Goal: Transaction & Acquisition: Purchase product/service

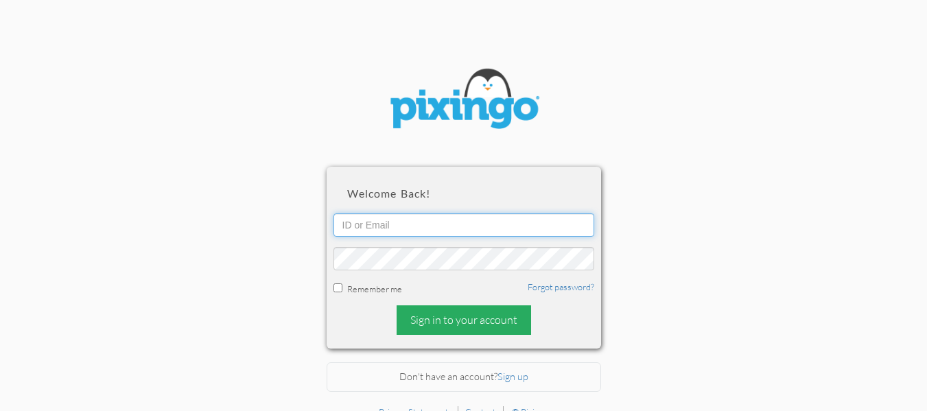
type input "[EMAIL_ADDRESS][DOMAIN_NAME]"
click at [473, 327] on div "Sign in to your account" at bounding box center [464, 319] width 134 height 29
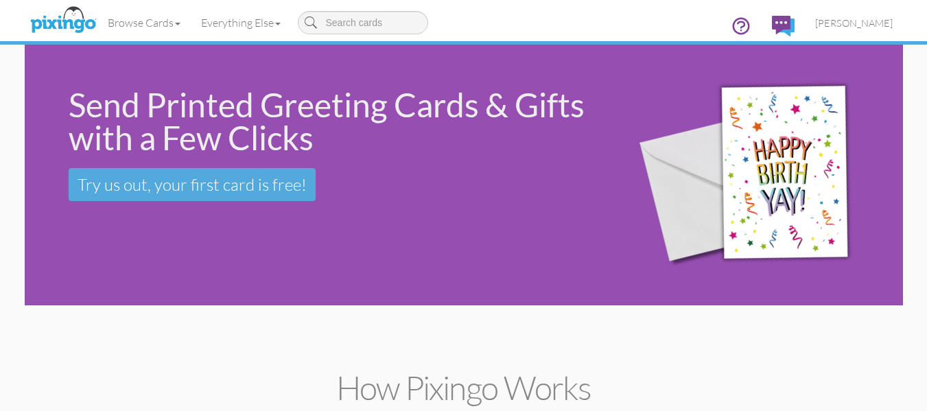
click at [91, 251] on div "Send Printed Greeting Cards & Gifts with a Few Clicks Try us out, your first ca…" at bounding box center [464, 175] width 878 height 261
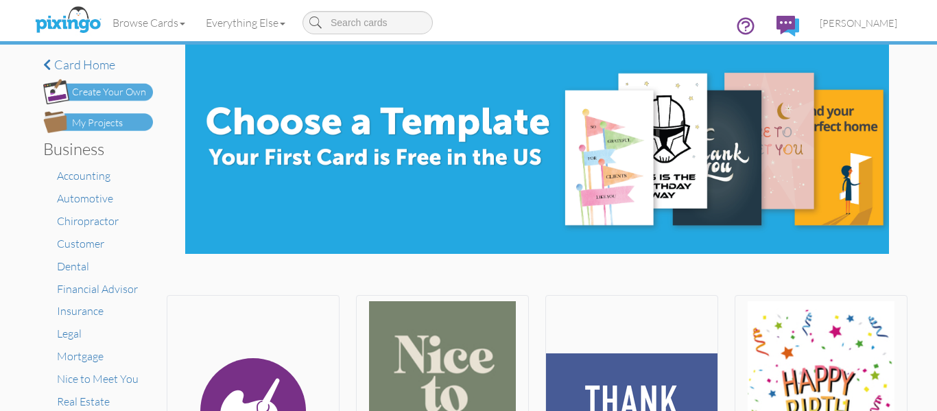
click at [88, 121] on div "My Projects" at bounding box center [97, 123] width 51 height 14
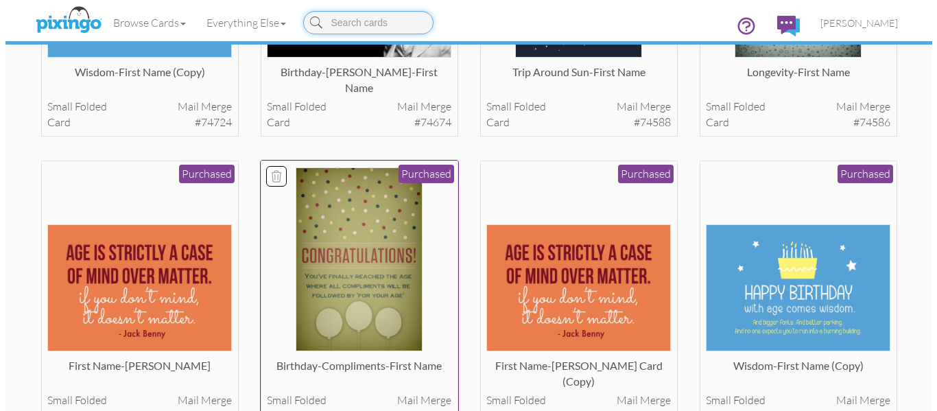
scroll to position [270, 0]
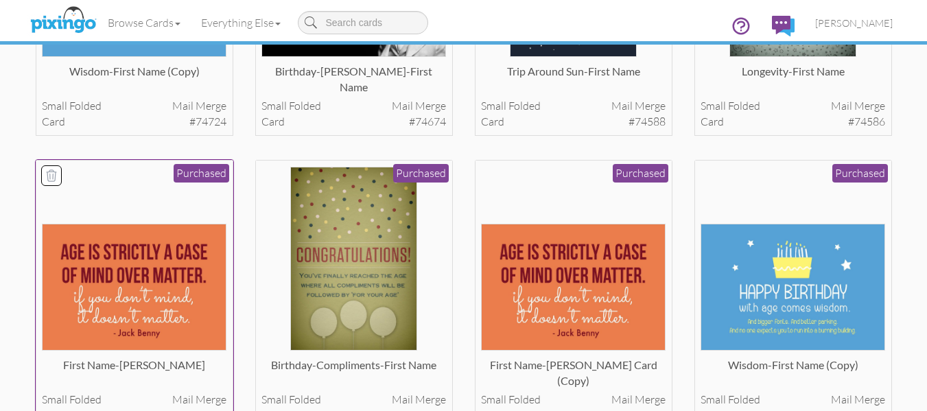
click at [128, 250] on img at bounding box center [134, 287] width 185 height 127
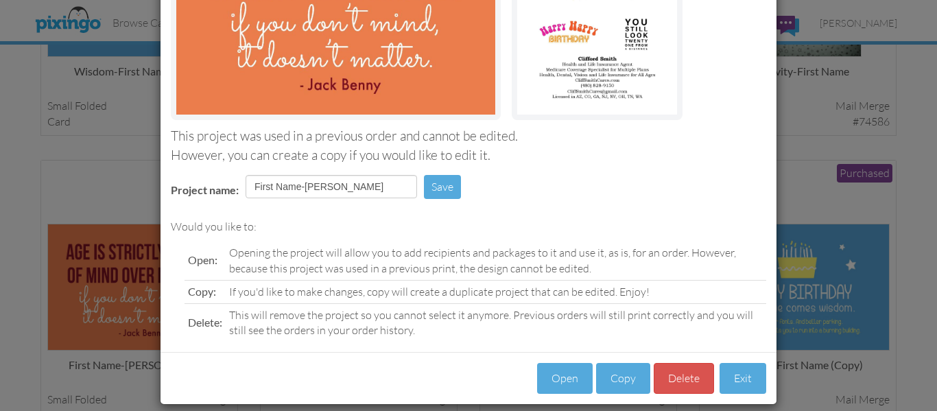
scroll to position [231, 0]
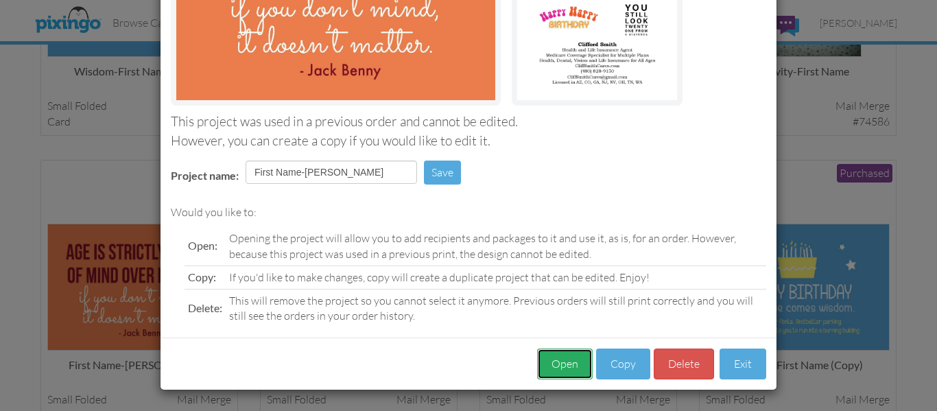
click at [547, 364] on button "Open" at bounding box center [565, 363] width 56 height 31
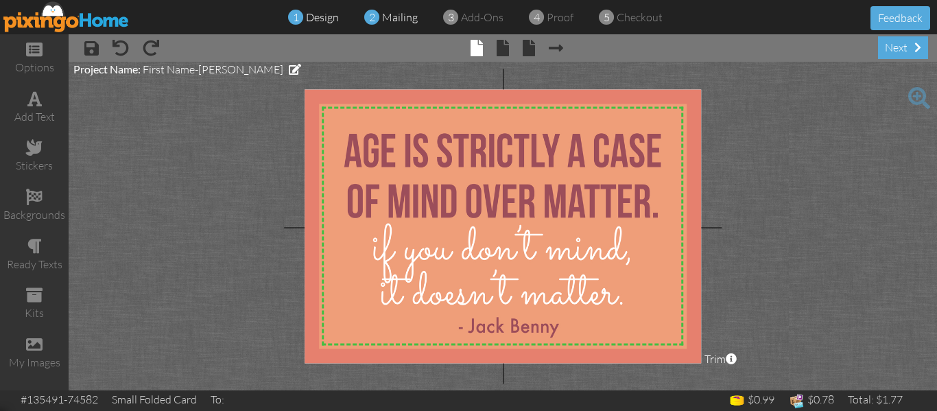
click at [390, 12] on span "mailing" at bounding box center [400, 17] width 36 height 14
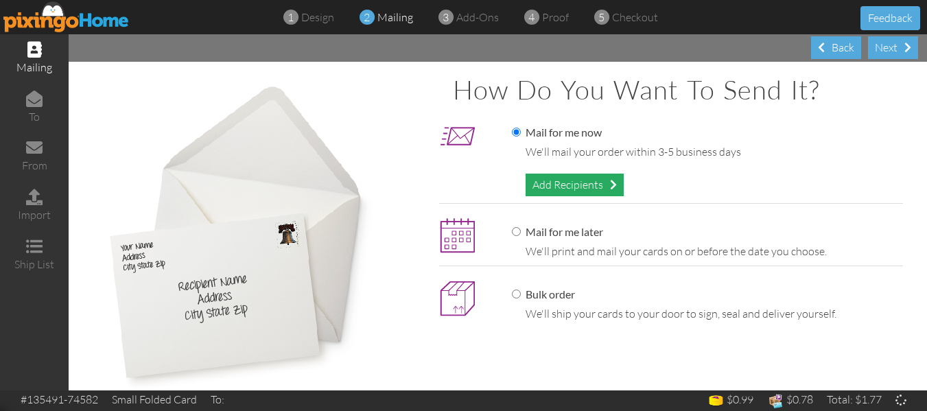
click at [543, 184] on div "Add Recipients" at bounding box center [574, 185] width 98 height 23
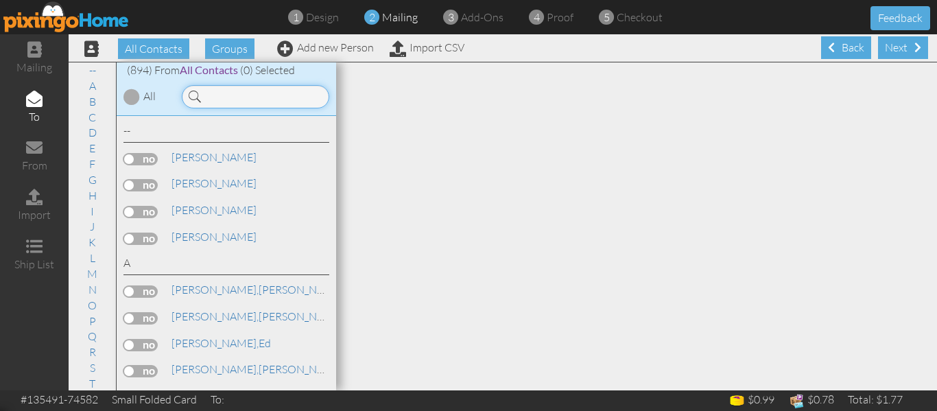
click at [239, 91] on input at bounding box center [255, 96] width 147 height 23
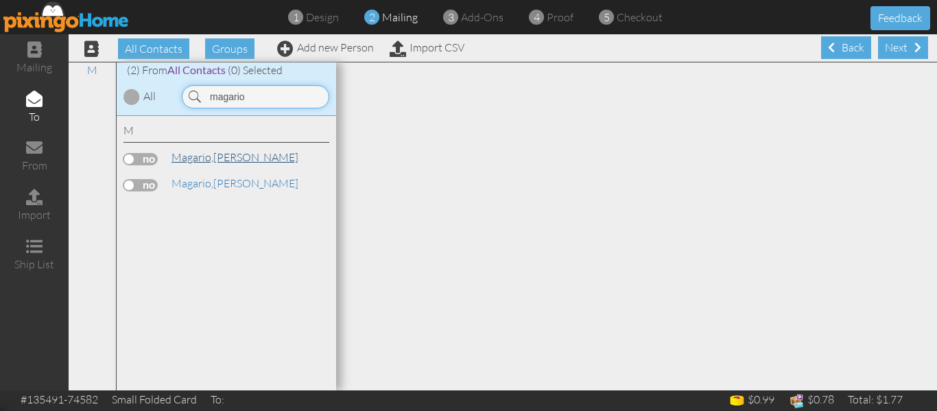
type input "magario"
click at [228, 163] on link "Magario, Marisa" at bounding box center [235, 157] width 130 height 16
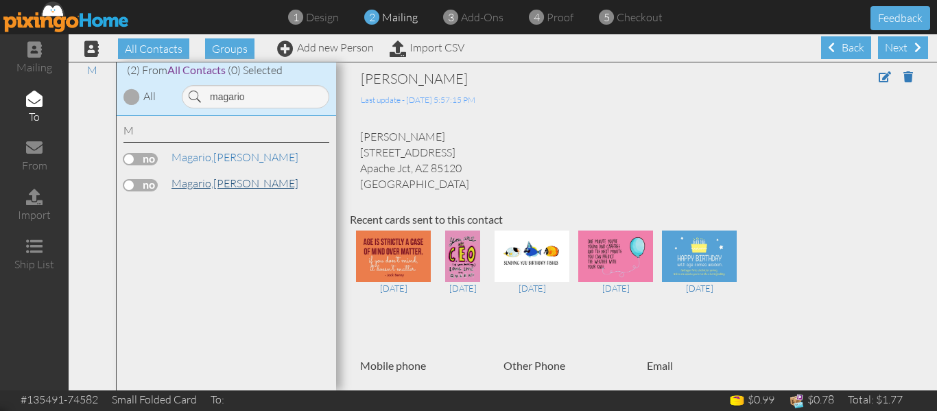
click at [213, 180] on span "Magario," at bounding box center [193, 183] width 42 height 14
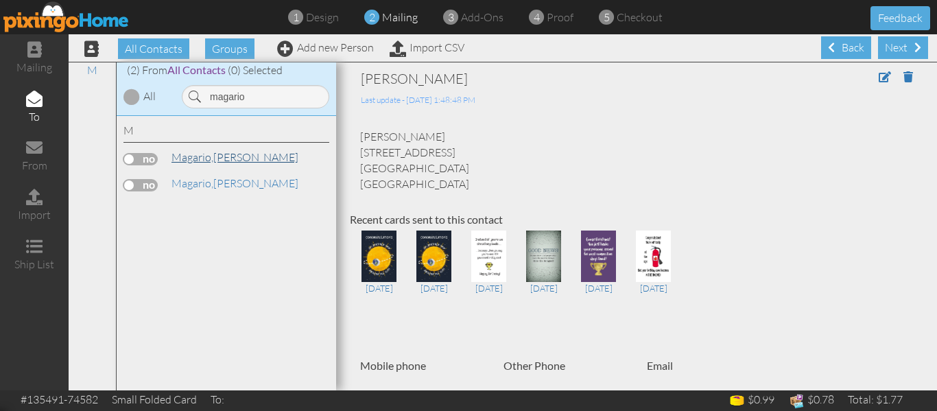
click at [202, 156] on span "Magario," at bounding box center [193, 157] width 42 height 14
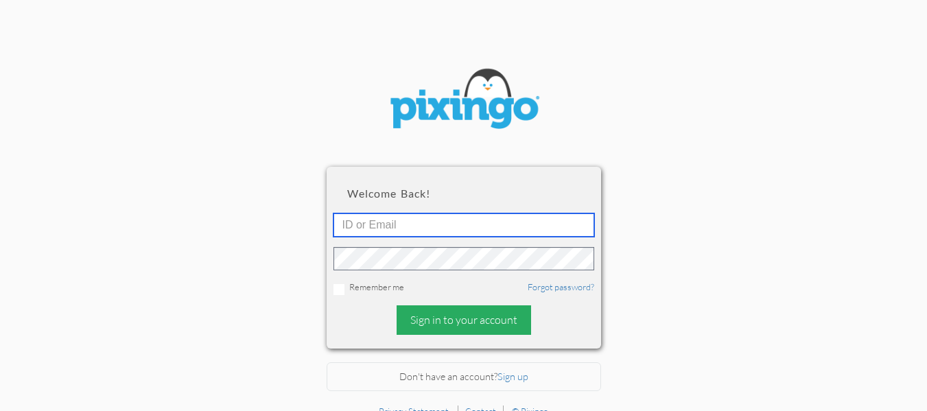
type input "[EMAIL_ADDRESS][DOMAIN_NAME]"
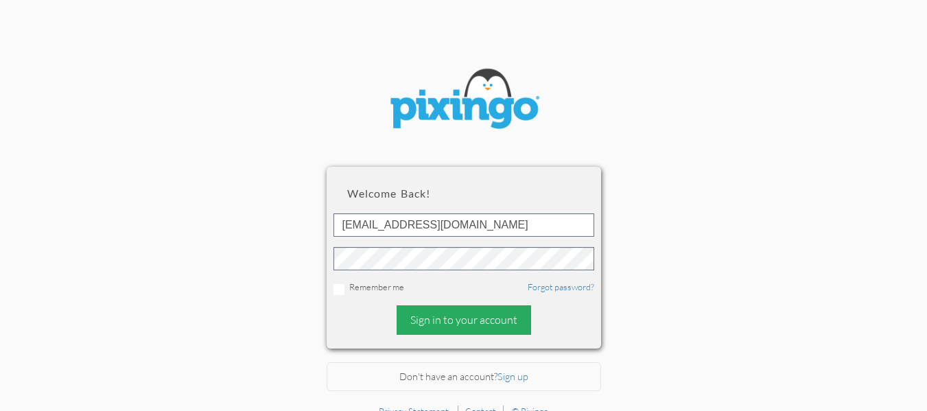
click at [432, 313] on div "Sign in to your account" at bounding box center [464, 319] width 134 height 29
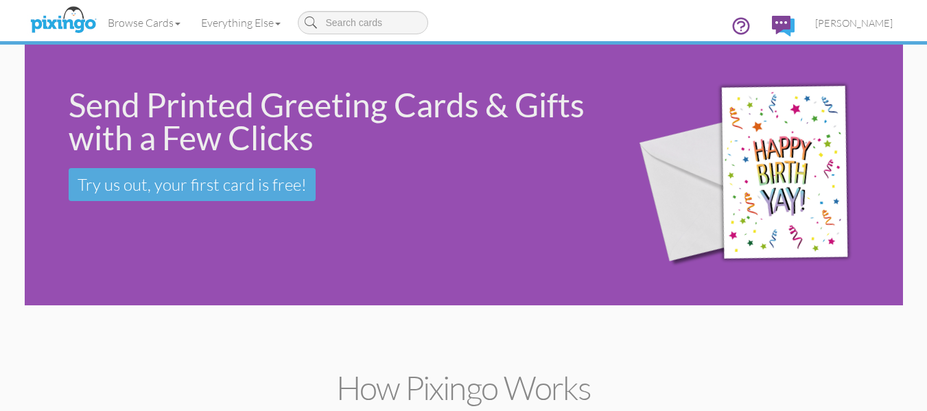
click at [172, 256] on div "Send Printed Greeting Cards & Gifts with a Few Clicks Try us out, your first ca…" at bounding box center [464, 175] width 878 height 261
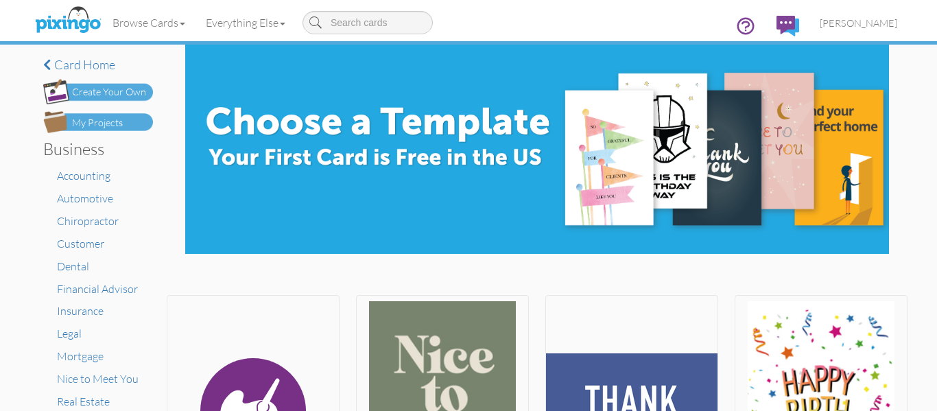
click at [99, 119] on div "My Projects" at bounding box center [97, 123] width 51 height 14
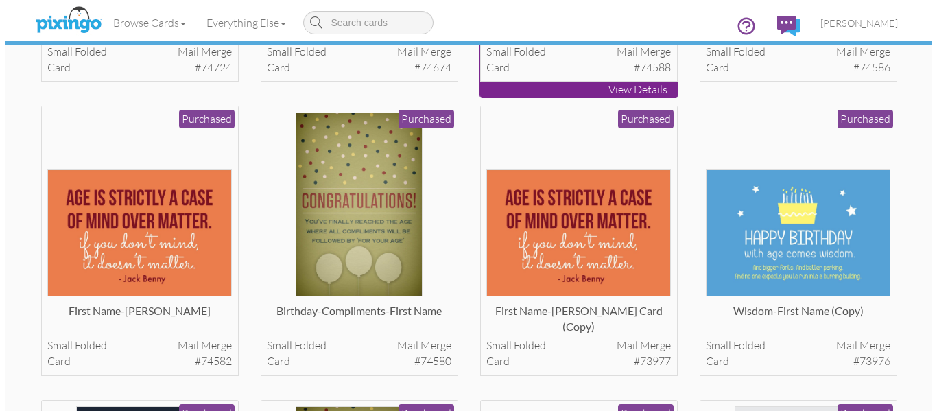
scroll to position [324, 0]
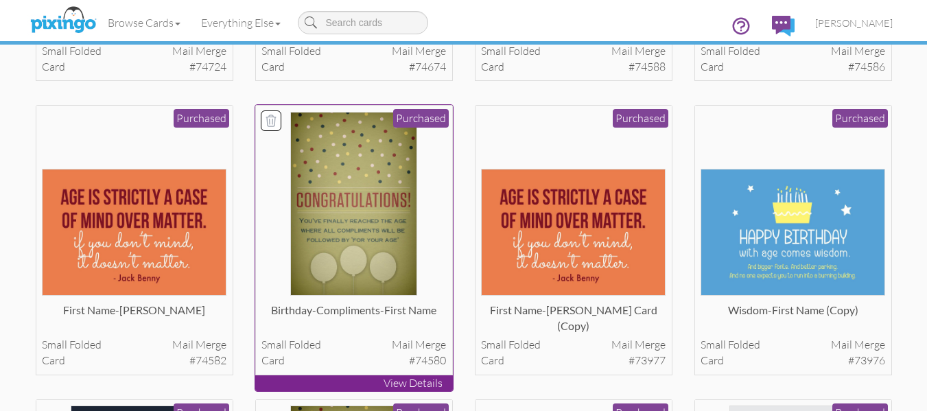
click at [368, 183] on img at bounding box center [353, 204] width 127 height 185
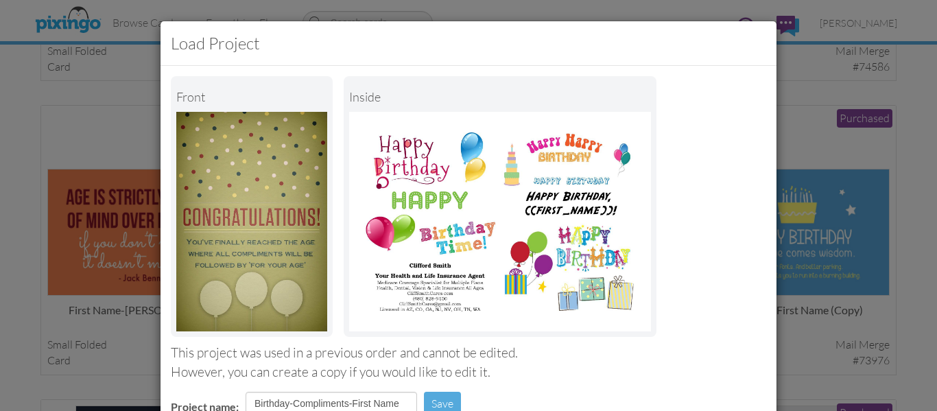
scroll to position [231, 0]
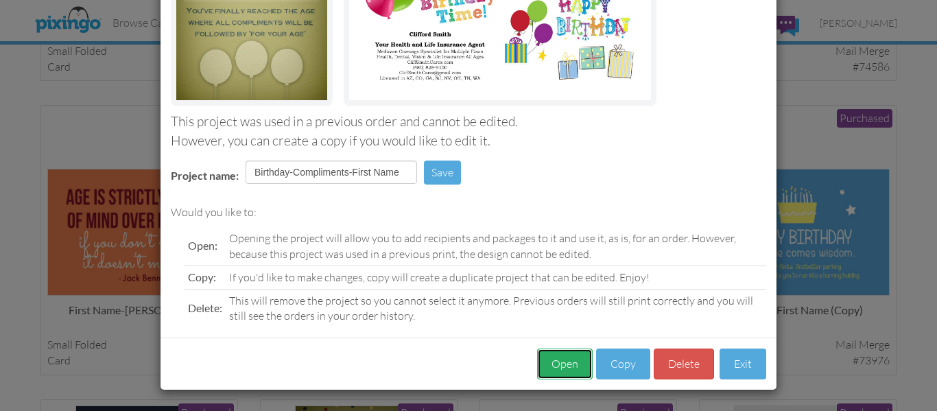
click at [553, 366] on button "Open" at bounding box center [565, 363] width 56 height 31
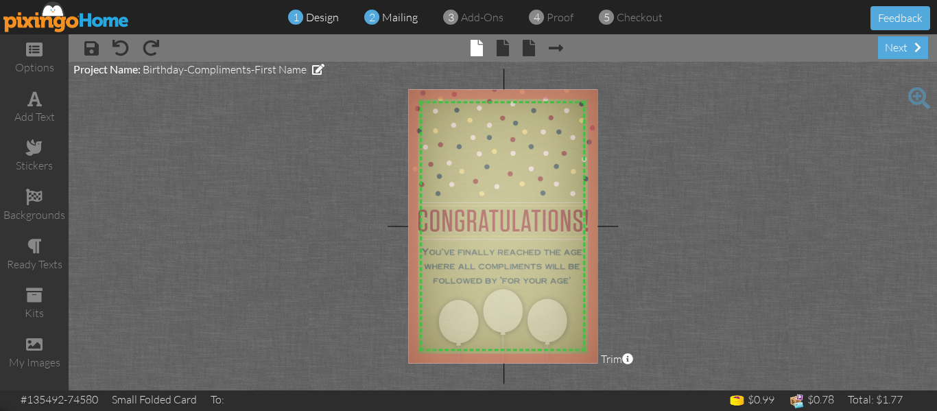
click at [392, 23] on div "2 mailing" at bounding box center [395, 18] width 46 height 16
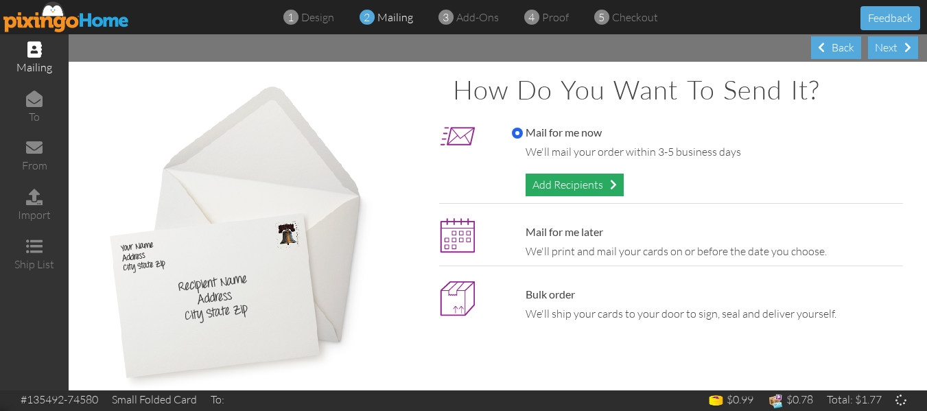
click at [556, 186] on div "Add Recipients" at bounding box center [574, 185] width 98 height 23
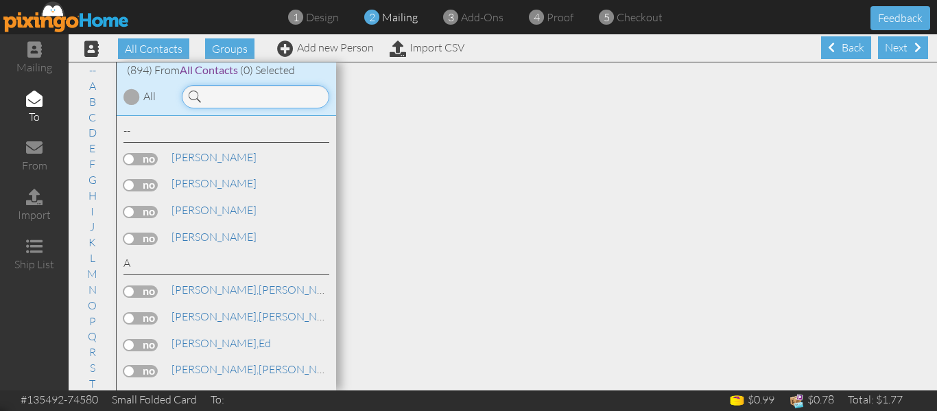
click at [245, 88] on input at bounding box center [255, 96] width 147 height 23
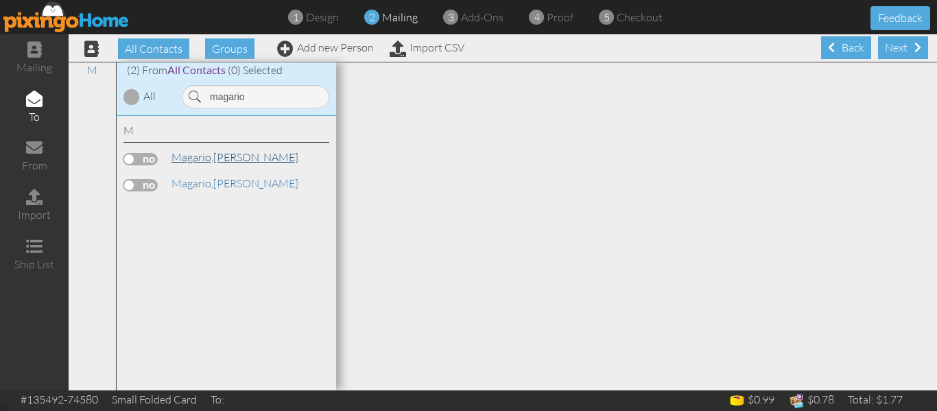
click at [207, 159] on span "Magario," at bounding box center [193, 157] width 42 height 14
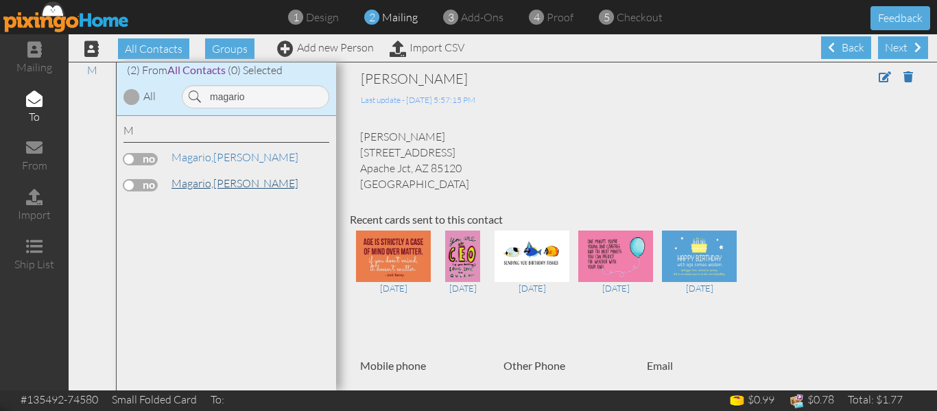
click at [209, 187] on span "Magario," at bounding box center [193, 183] width 42 height 14
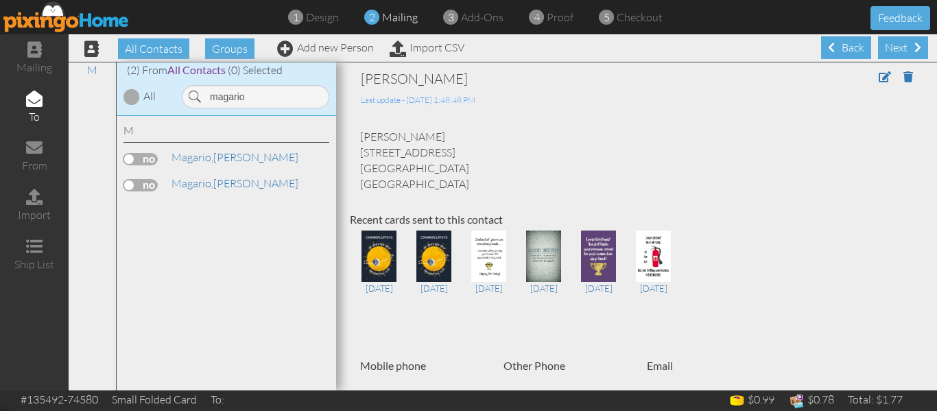
click at [123, 183] on label at bounding box center [140, 185] width 34 height 12
click at [0, 0] on input "checkbox" at bounding box center [0, 0] width 0 height 0
click at [261, 106] on input "magario" at bounding box center [255, 96] width 147 height 23
type input "m"
click at [196, 152] on span "[PERSON_NAME]," at bounding box center [215, 157] width 87 height 14
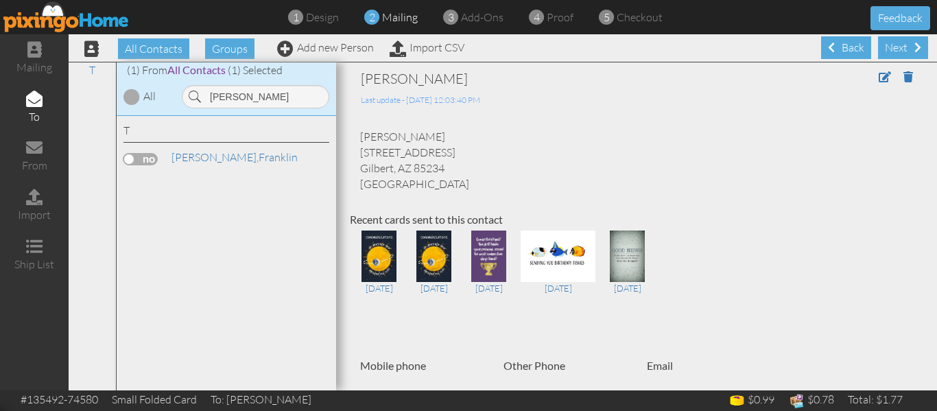
click at [134, 161] on label at bounding box center [140, 159] width 34 height 12
click at [0, 0] on input "checkbox" at bounding box center [0, 0] width 0 height 0
click at [248, 99] on input "[PERSON_NAME]" at bounding box center [255, 96] width 147 height 23
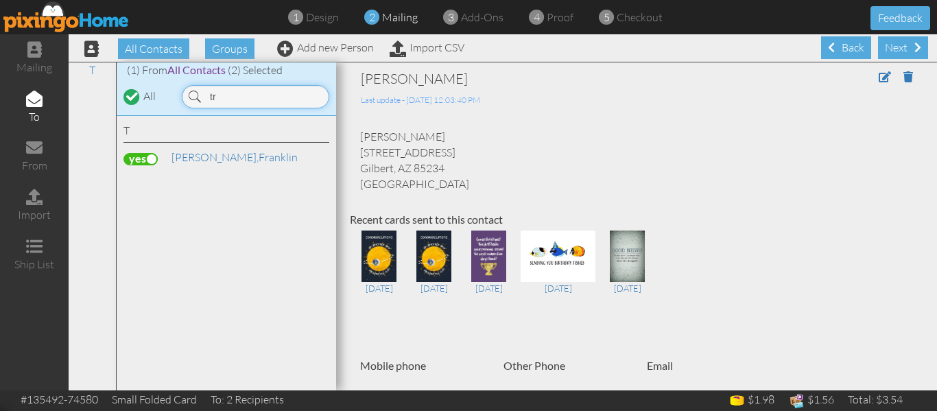
type input "t"
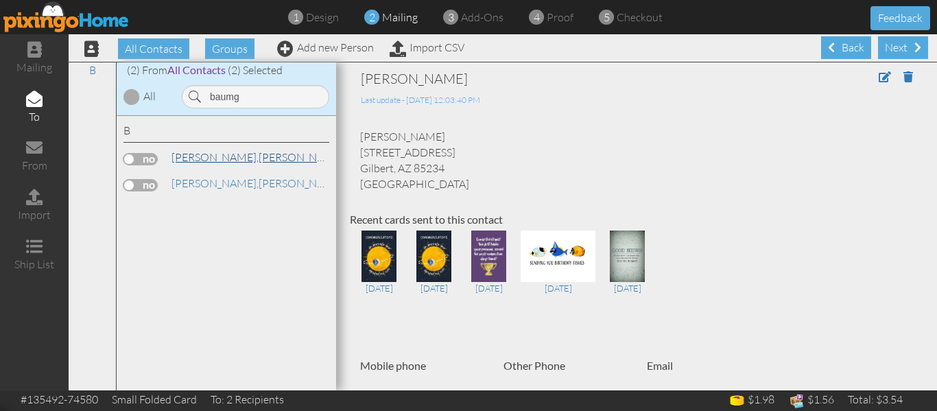
click at [231, 161] on span "[PERSON_NAME]," at bounding box center [215, 157] width 87 height 14
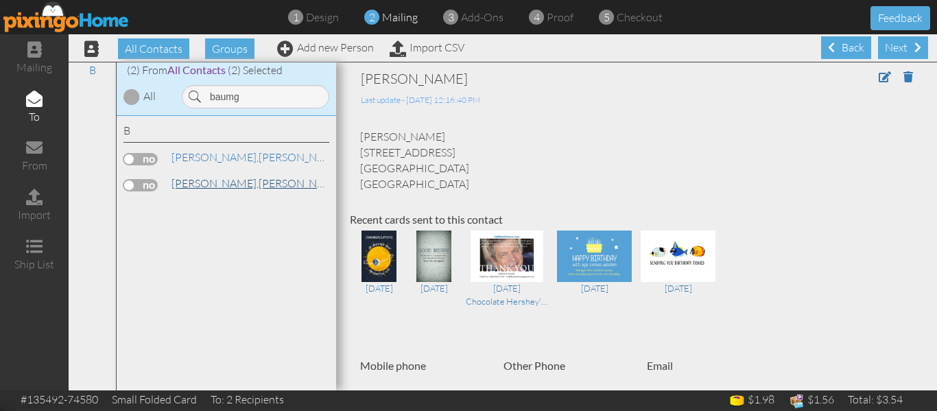
click at [208, 185] on span "[PERSON_NAME]," at bounding box center [215, 183] width 87 height 14
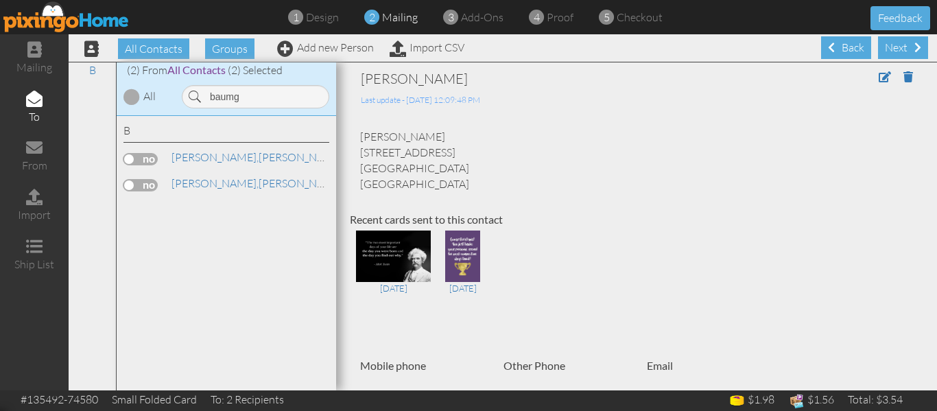
click at [134, 182] on label at bounding box center [140, 185] width 34 height 12
click at [0, 0] on input "checkbox" at bounding box center [0, 0] width 0 height 0
click at [246, 96] on input "baumg" at bounding box center [255, 96] width 147 height 23
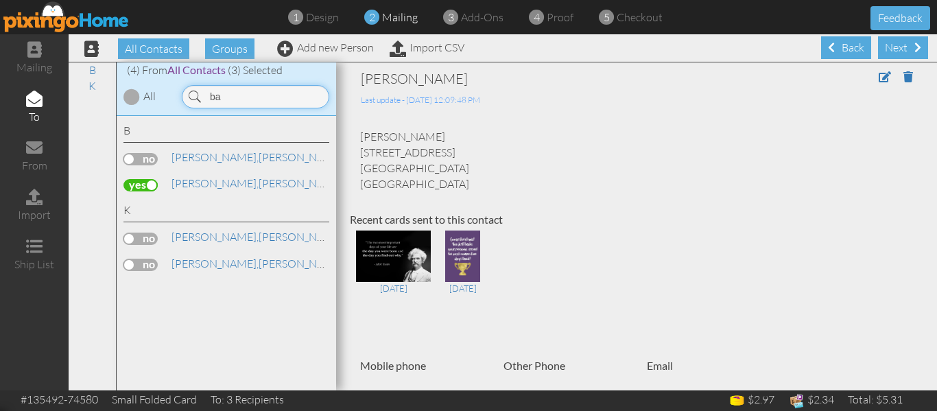
type input "b"
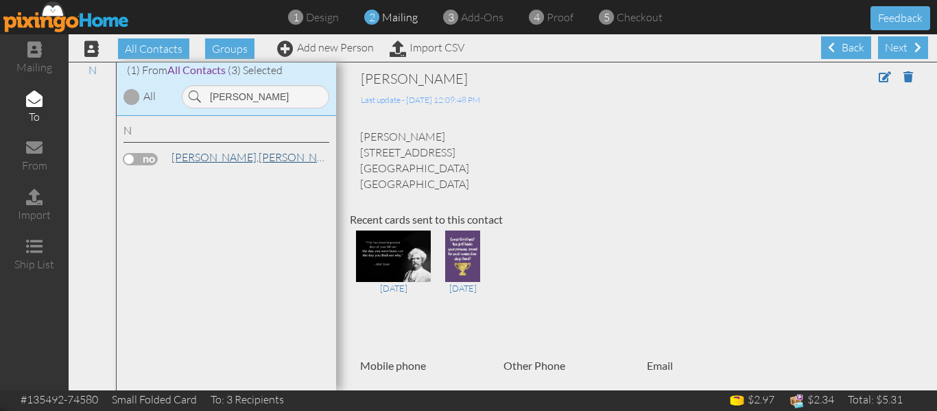
click at [185, 161] on span "[PERSON_NAME]," at bounding box center [215, 157] width 87 height 14
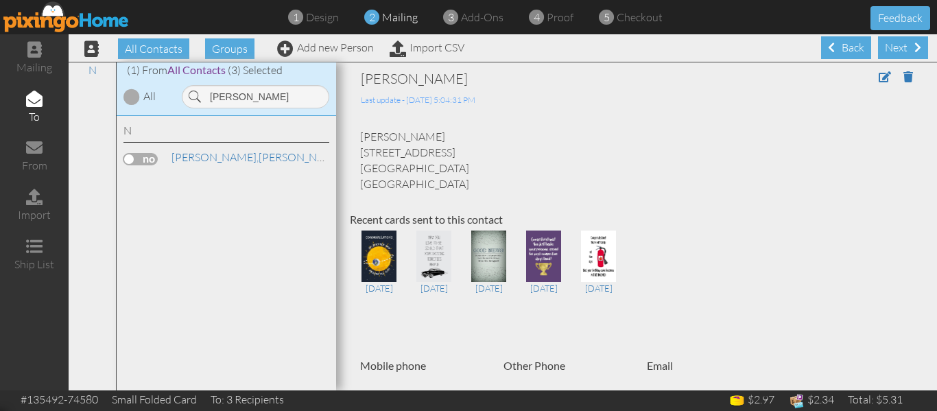
click at [130, 163] on label at bounding box center [140, 159] width 34 height 12
click at [0, 0] on input "checkbox" at bounding box center [0, 0] width 0 height 0
click at [245, 106] on input "[PERSON_NAME]" at bounding box center [255, 96] width 147 height 23
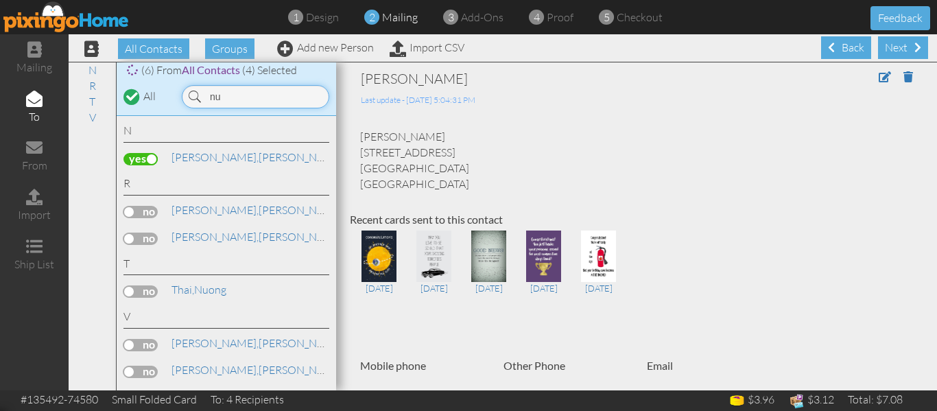
type input "n"
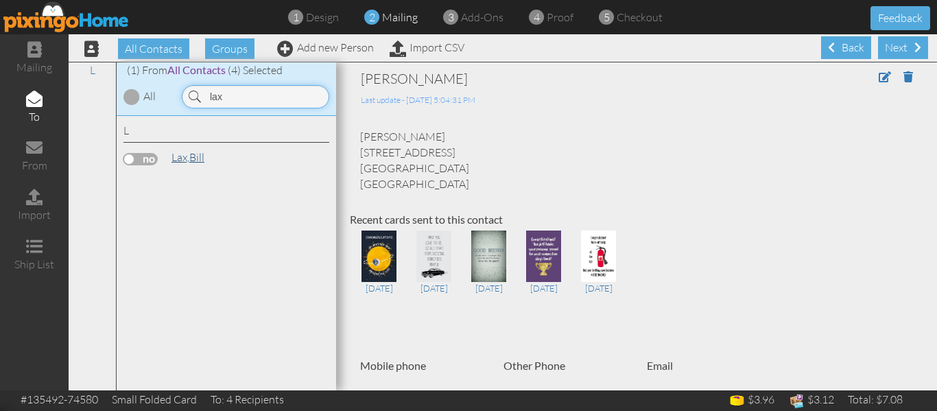
type input "lax"
click at [188, 156] on span "Lax," at bounding box center [181, 157] width 18 height 14
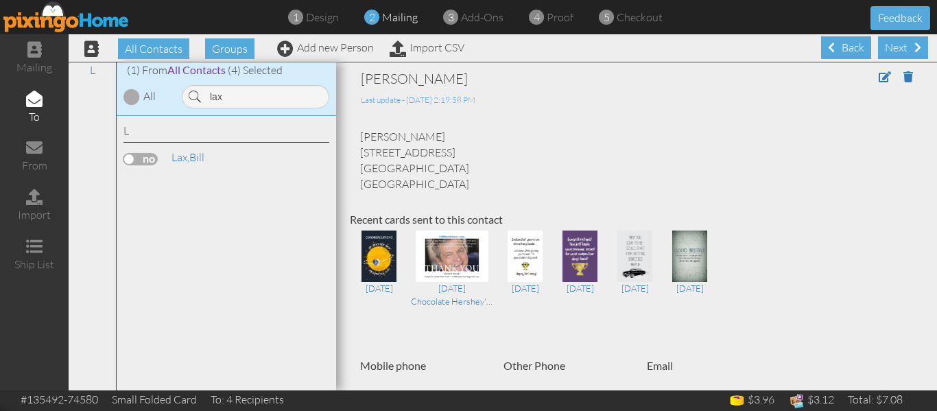
click at [130, 161] on label at bounding box center [140, 159] width 34 height 12
click at [0, 0] on input "checkbox" at bounding box center [0, 0] width 0 height 0
click at [552, 19] on span "proof" at bounding box center [560, 17] width 27 height 14
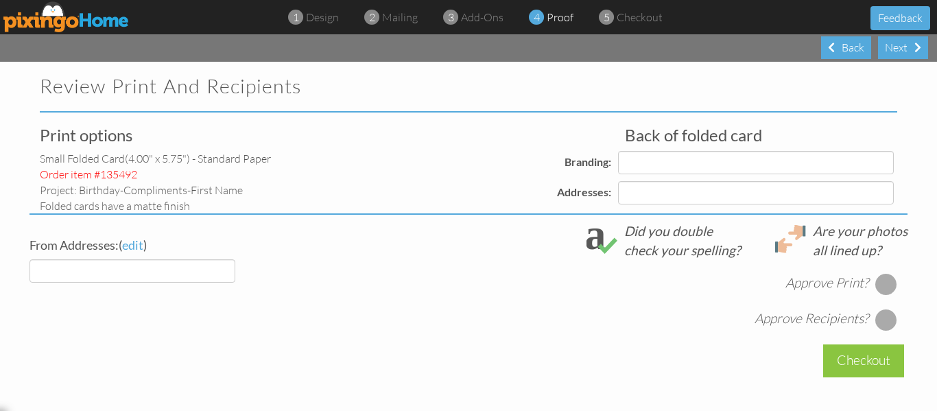
select select "object:12365"
select select "object:12369"
select select "object:12368"
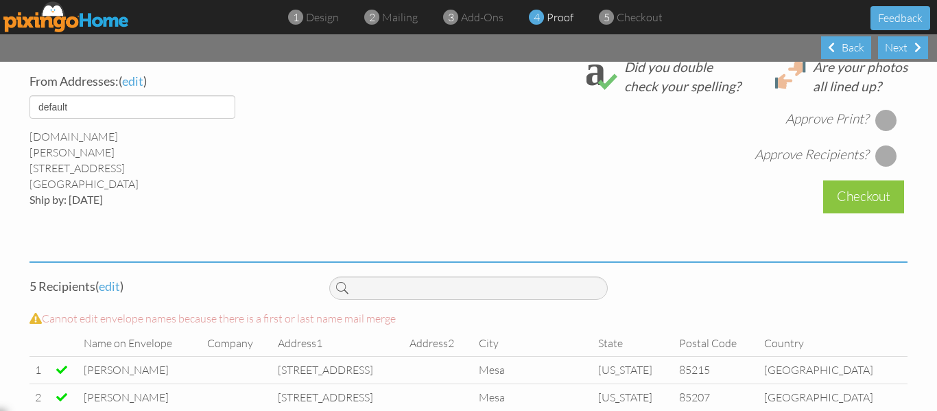
scroll to position [469, 0]
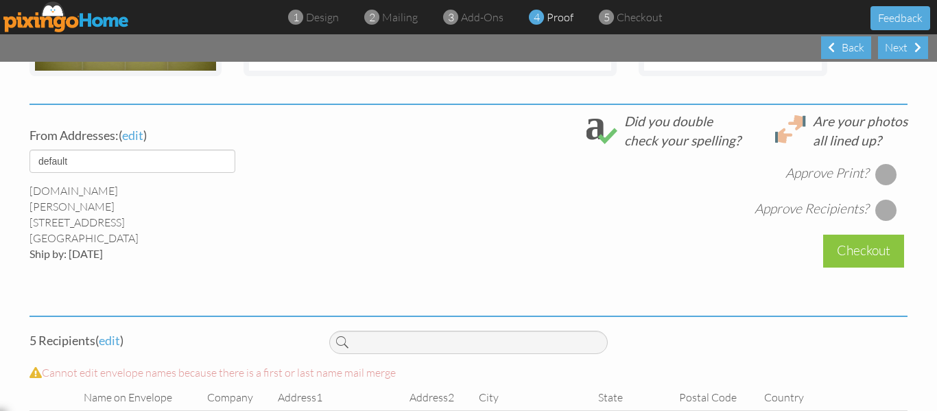
click at [879, 173] on div at bounding box center [886, 174] width 22 height 22
click at [879, 206] on div at bounding box center [886, 210] width 22 height 22
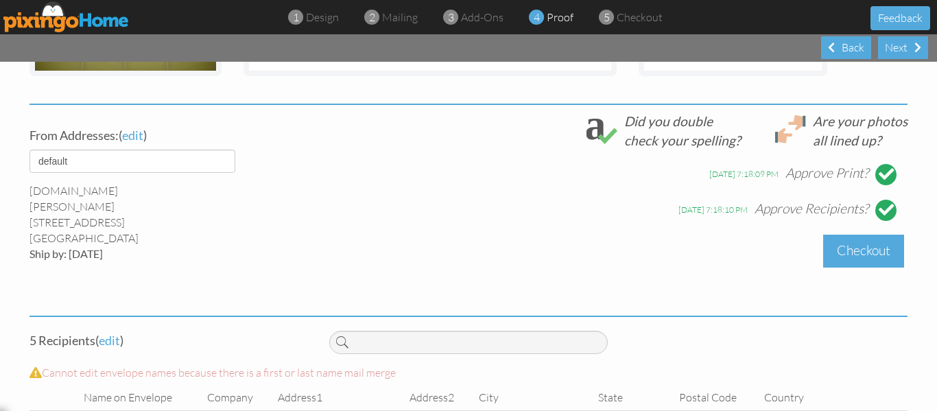
click at [849, 246] on div "Checkout" at bounding box center [863, 251] width 81 height 32
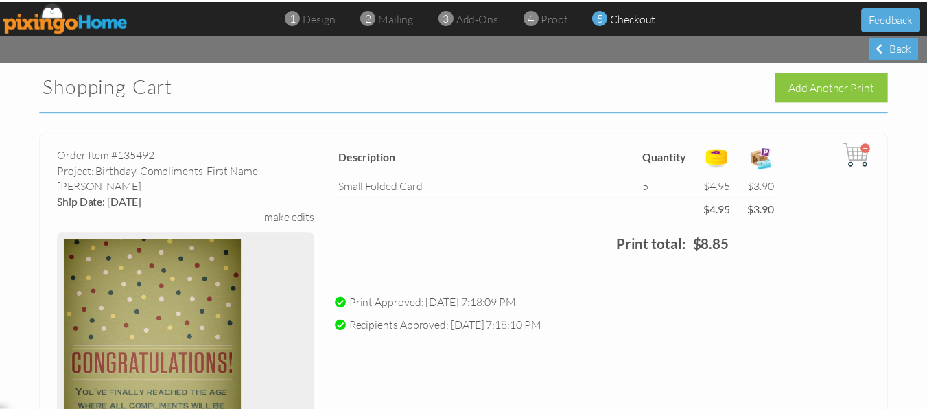
scroll to position [474, 0]
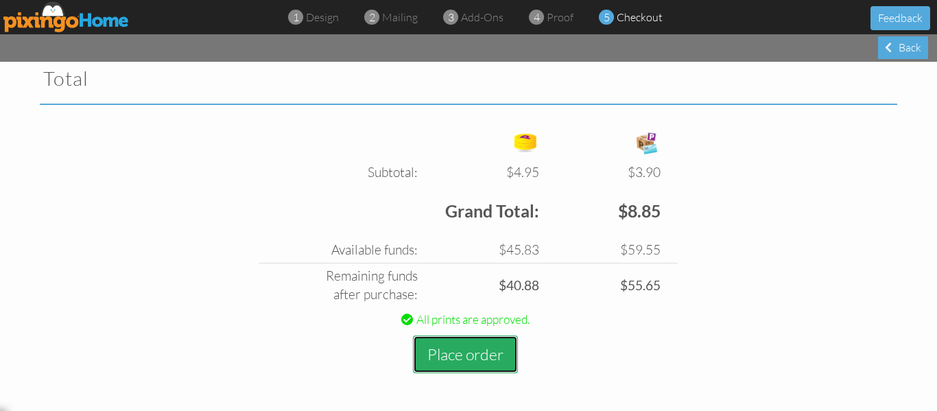
click at [460, 348] on button "Place order" at bounding box center [465, 354] width 105 height 38
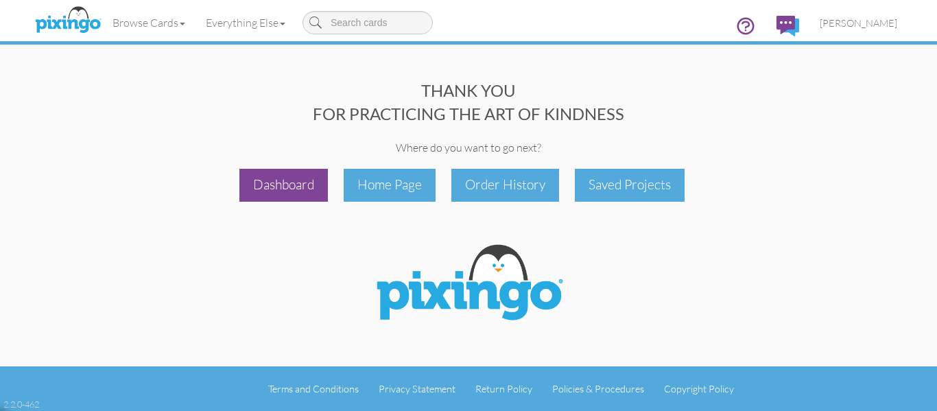
click at [284, 187] on div "Dashboard" at bounding box center [283, 185] width 88 height 32
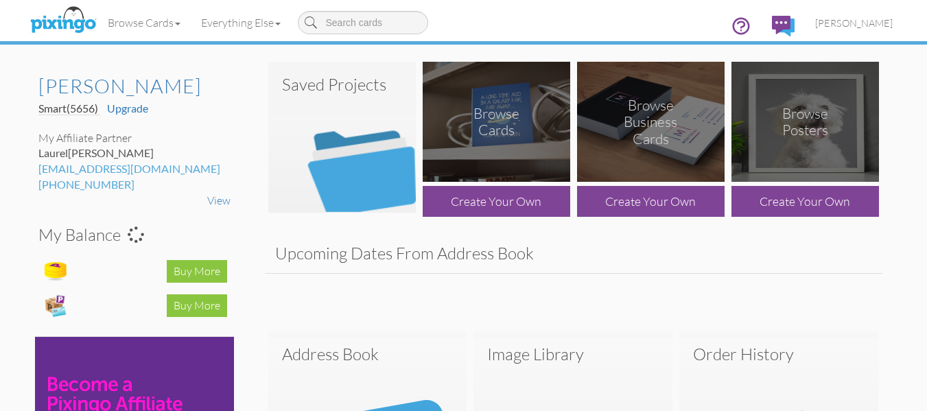
click at [342, 152] on img at bounding box center [341, 137] width 147 height 151
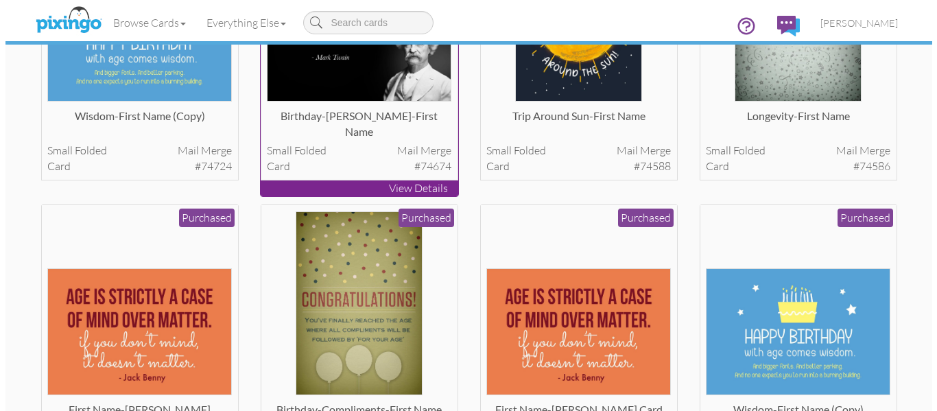
scroll to position [226, 0]
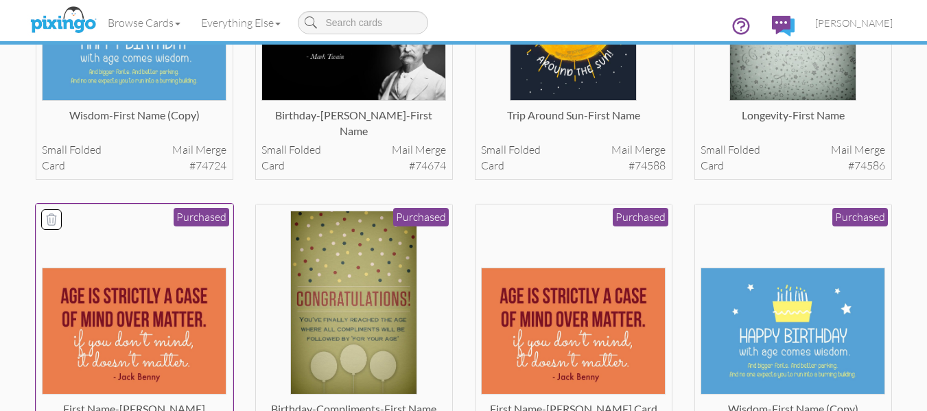
click at [167, 307] on img at bounding box center [134, 331] width 185 height 127
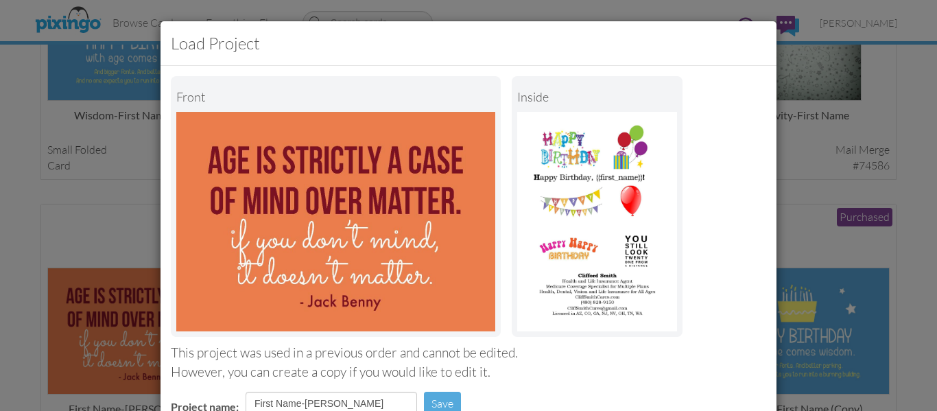
scroll to position [231, 0]
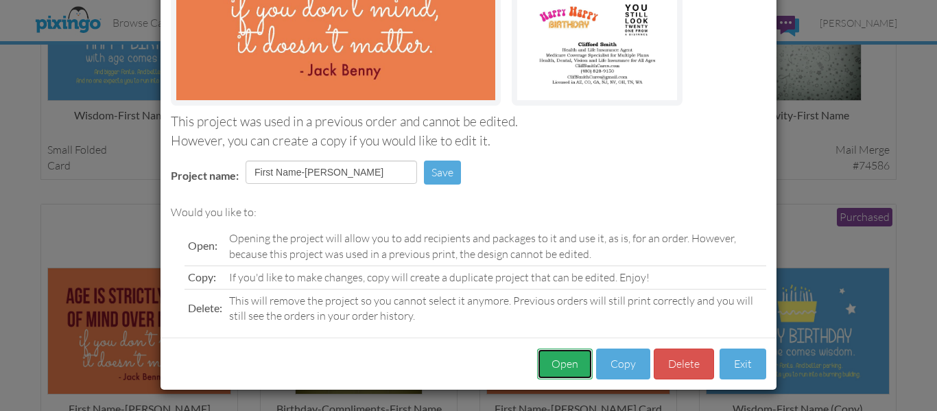
click at [574, 365] on button "Open" at bounding box center [565, 363] width 56 height 31
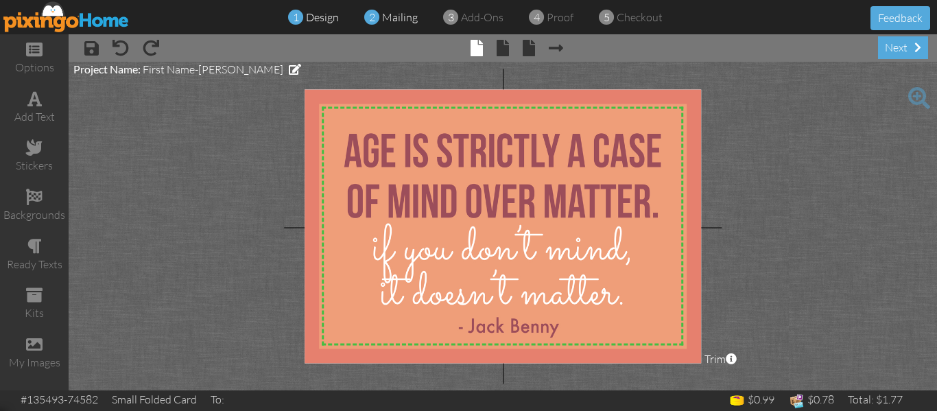
click at [404, 17] on span "mailing" at bounding box center [400, 17] width 36 height 14
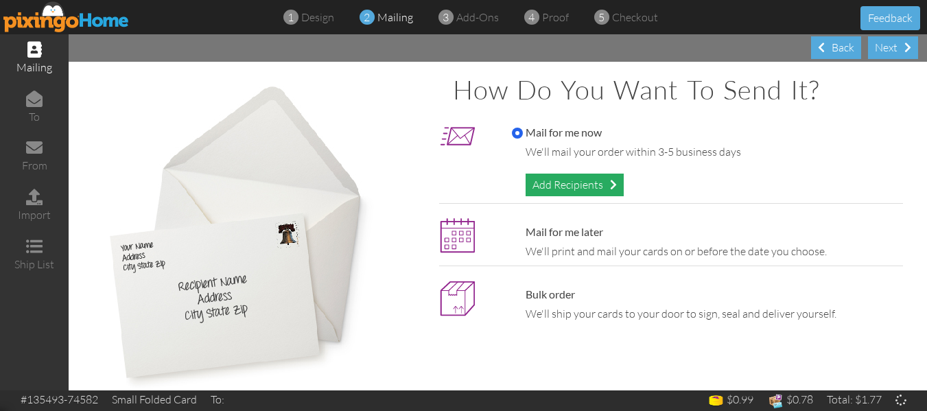
click at [567, 190] on div "Add Recipients" at bounding box center [574, 185] width 98 height 23
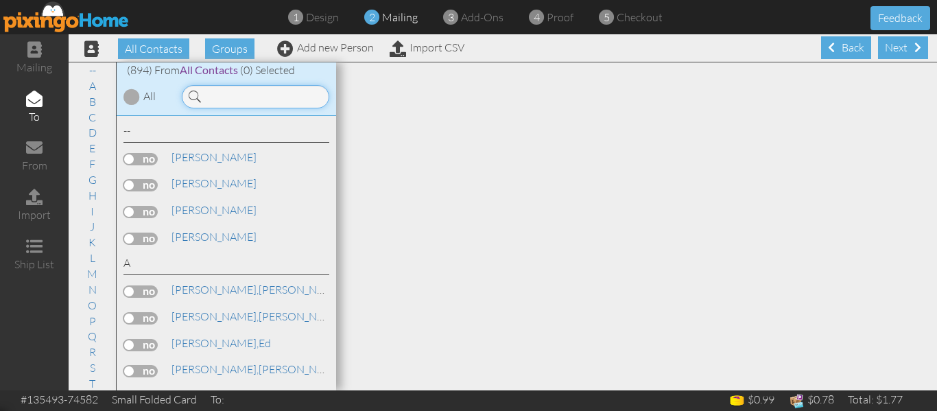
click at [220, 99] on input at bounding box center [255, 96] width 147 height 23
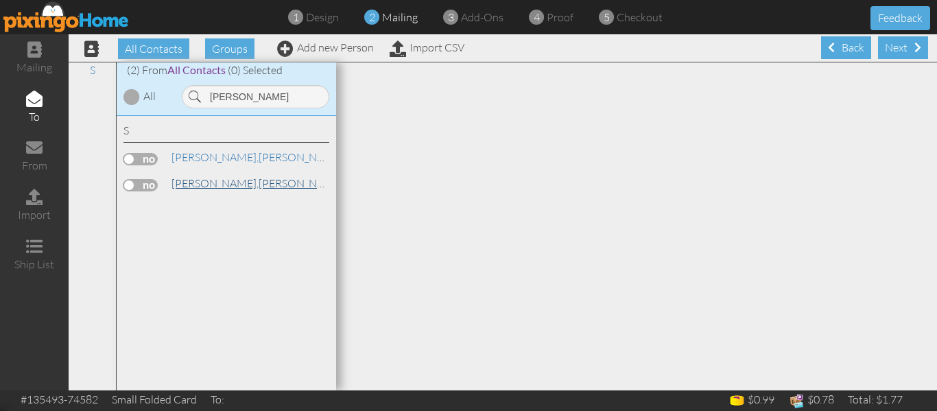
click at [207, 183] on span "[PERSON_NAME]," at bounding box center [215, 183] width 87 height 14
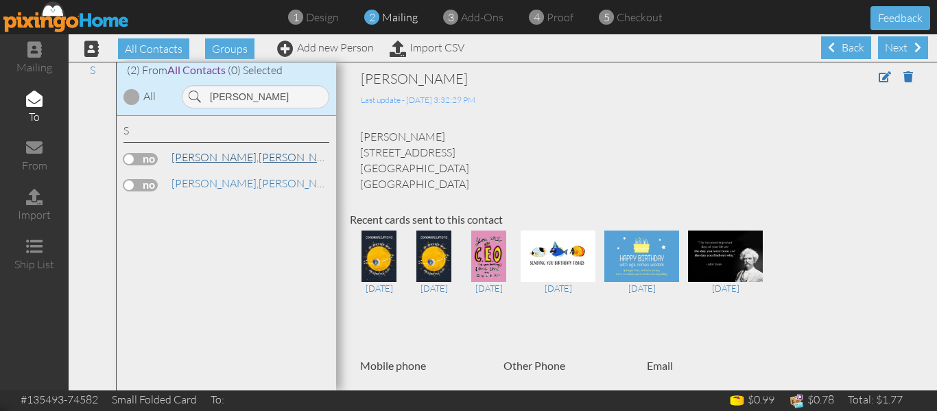
click at [215, 154] on link "[PERSON_NAME]" at bounding box center [257, 157] width 175 height 16
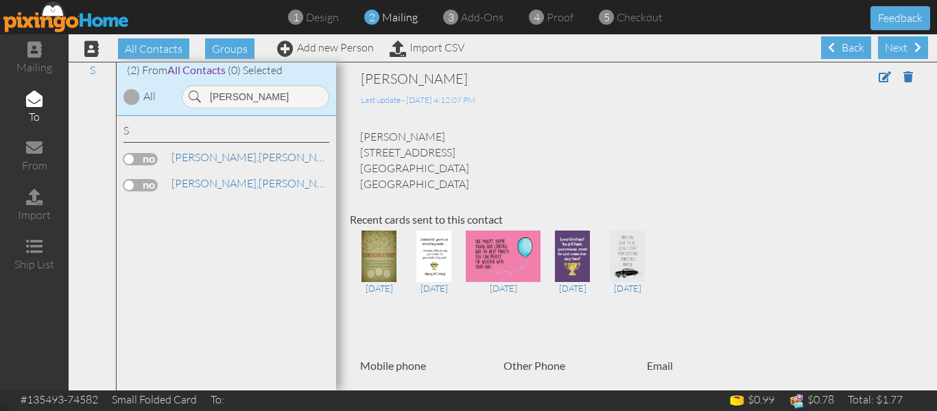
click at [130, 187] on label at bounding box center [140, 185] width 34 height 12
click at [0, 0] on input "checkbox" at bounding box center [0, 0] width 0 height 0
click at [257, 106] on input "[PERSON_NAME]" at bounding box center [255, 96] width 147 height 23
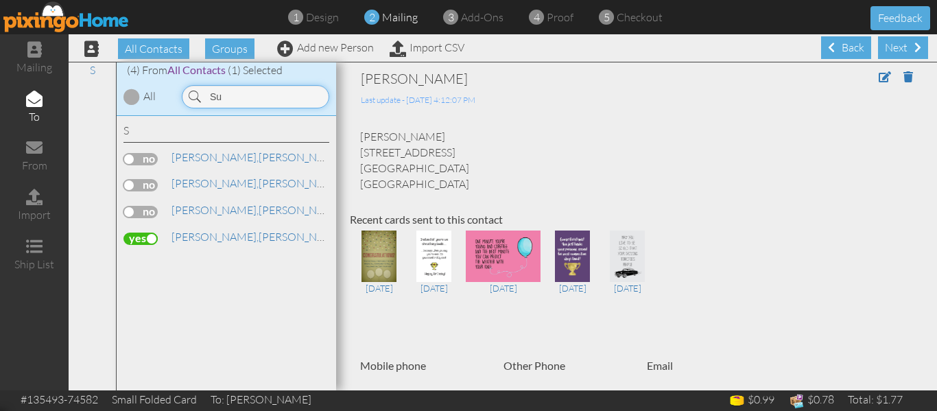
type input "S"
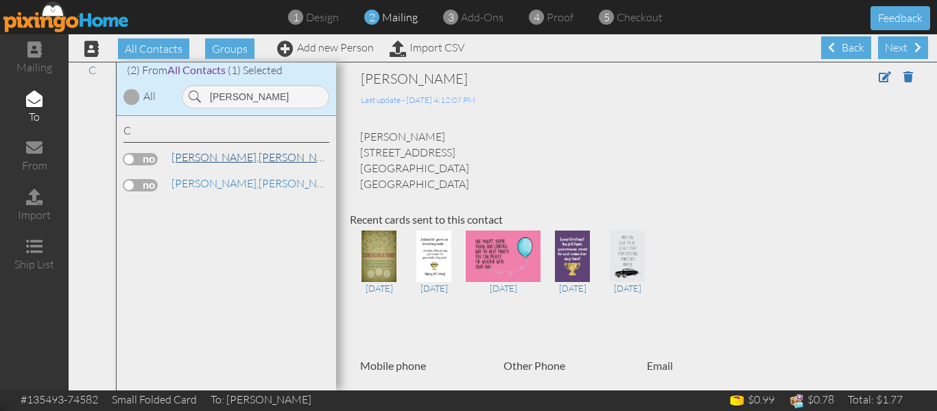
click at [220, 158] on link "[PERSON_NAME]" at bounding box center [257, 157] width 175 height 16
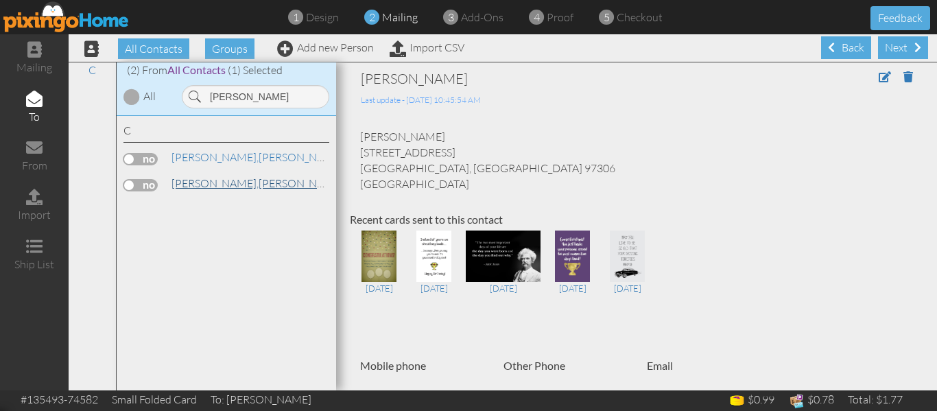
click at [199, 185] on span "[PERSON_NAME]," at bounding box center [215, 183] width 87 height 14
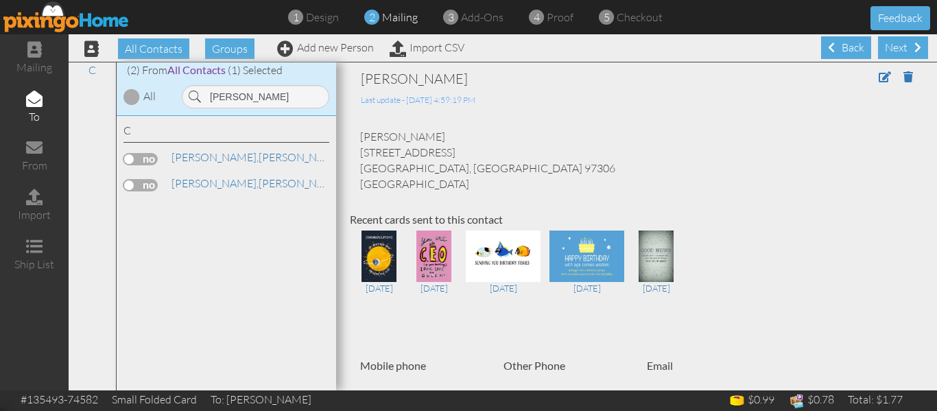
click at [137, 184] on label at bounding box center [140, 185] width 34 height 12
click at [0, 0] on input "checkbox" at bounding box center [0, 0] width 0 height 0
click at [246, 98] on input "[PERSON_NAME]" at bounding box center [255, 96] width 147 height 23
type input "C"
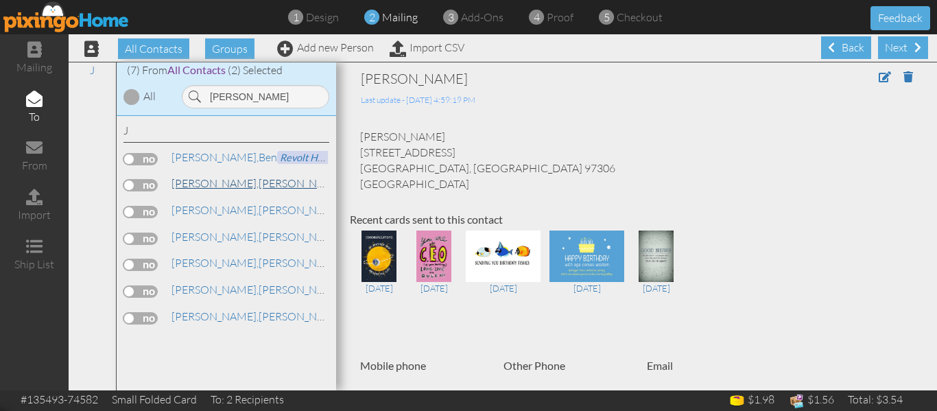
click at [205, 186] on link "[PERSON_NAME]" at bounding box center [257, 183] width 175 height 16
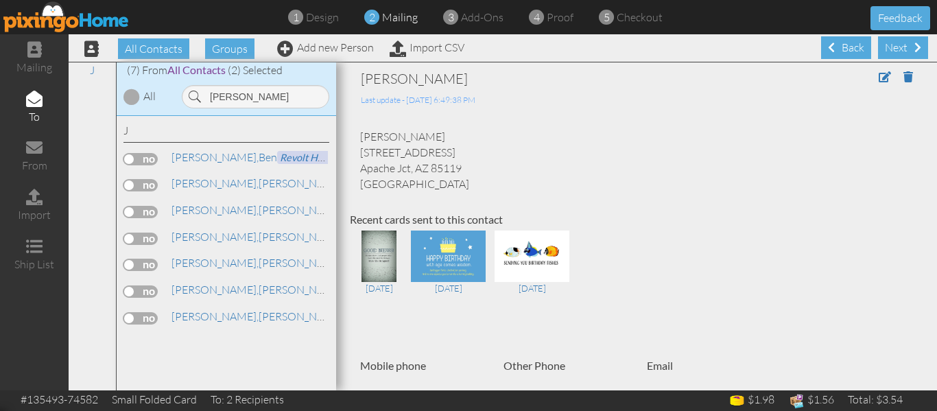
click at [128, 185] on label at bounding box center [140, 185] width 34 height 12
click at [0, 0] on input "checkbox" at bounding box center [0, 0] width 0 height 0
click at [263, 87] on input "[PERSON_NAME]" at bounding box center [255, 96] width 147 height 23
type input "j"
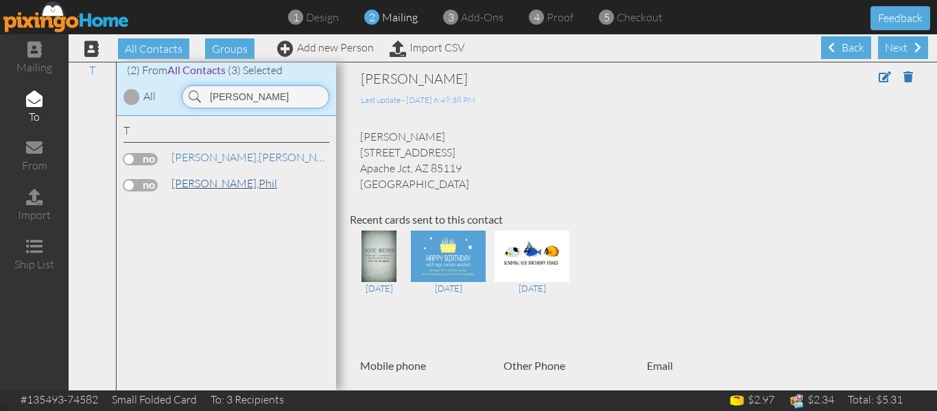
type input "[PERSON_NAME]"
click at [206, 185] on span "[PERSON_NAME]," at bounding box center [215, 183] width 87 height 14
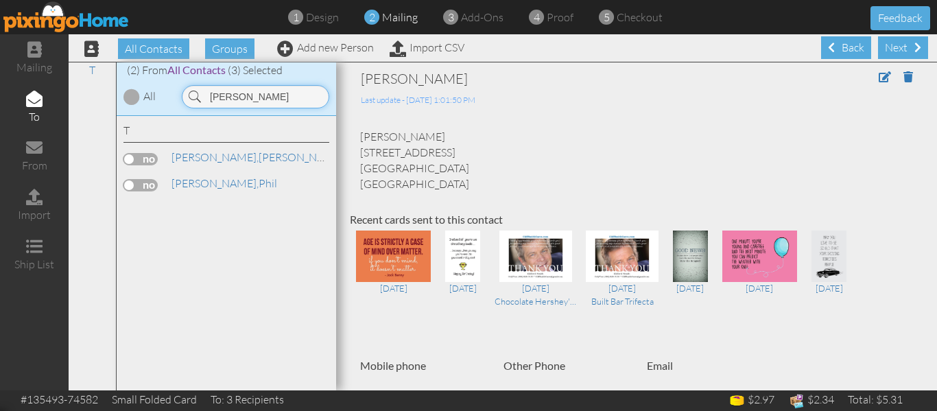
click at [253, 103] on input "[PERSON_NAME]" at bounding box center [255, 96] width 147 height 23
type input "t"
click at [215, 177] on span "[PERSON_NAME]," at bounding box center [215, 183] width 87 height 14
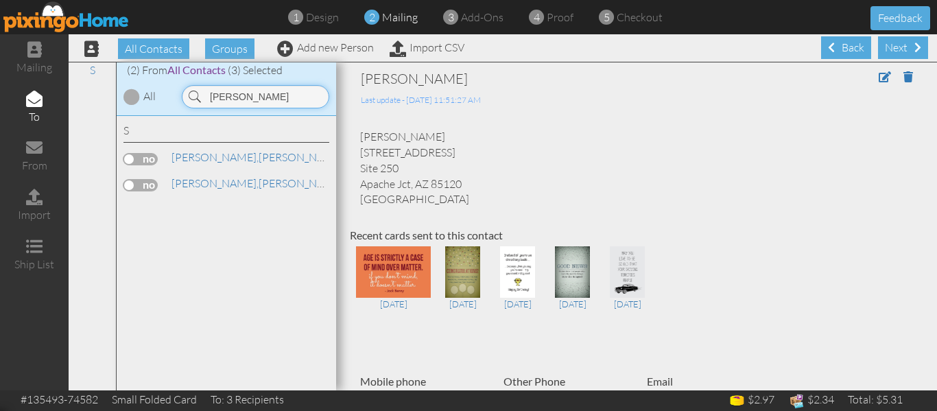
click at [255, 97] on input "[PERSON_NAME]" at bounding box center [255, 96] width 147 height 23
type input "s"
type input "l"
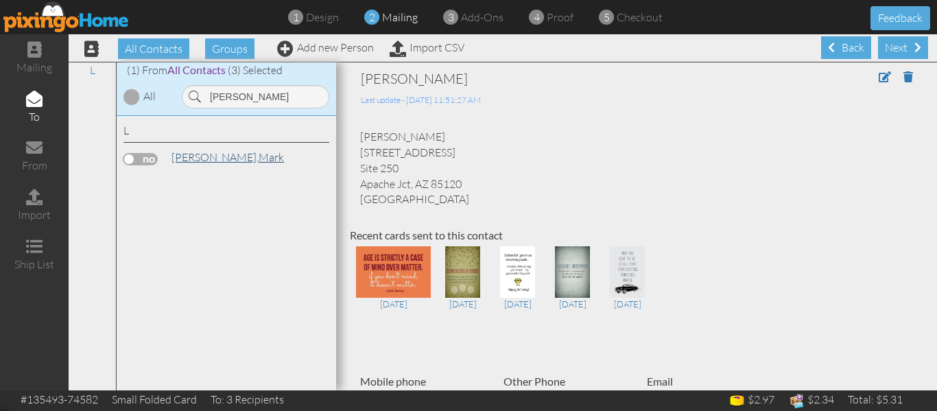
click at [206, 160] on span "[PERSON_NAME]," at bounding box center [215, 157] width 87 height 14
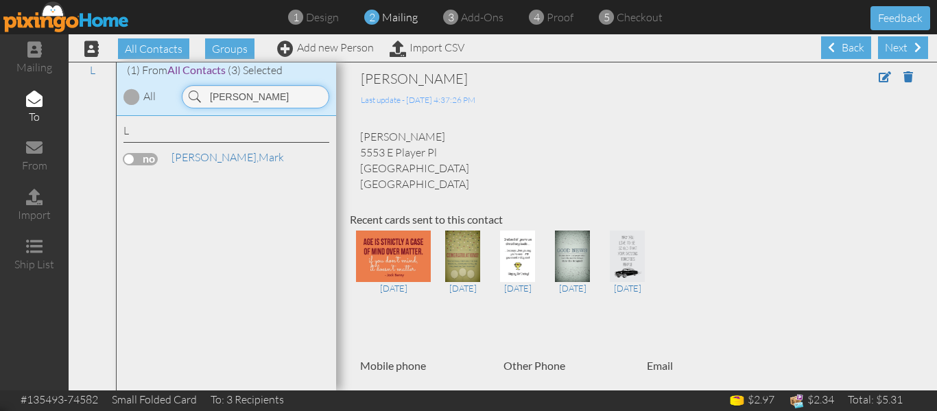
click at [235, 101] on input "[PERSON_NAME]" at bounding box center [255, 96] width 147 height 23
click at [196, 160] on span "[PERSON_NAME]," at bounding box center [215, 157] width 87 height 14
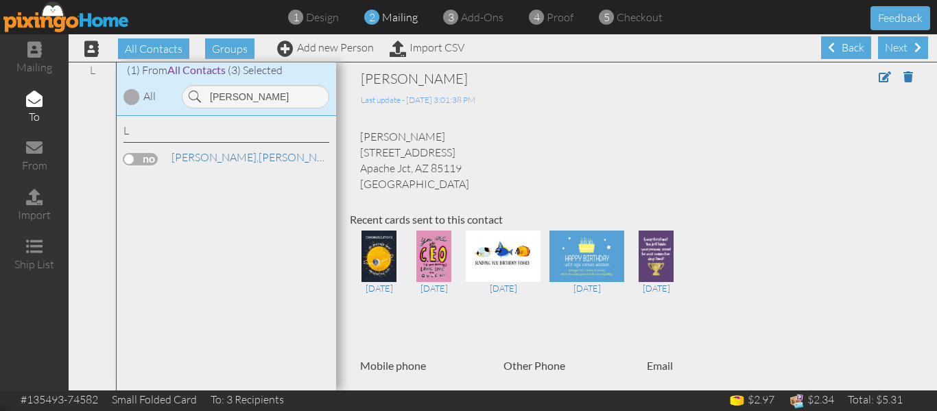
click at [129, 158] on label at bounding box center [140, 159] width 34 height 12
click at [0, 0] on input "checkbox" at bounding box center [0, 0] width 0 height 0
click at [257, 94] on input "[PERSON_NAME]" at bounding box center [255, 96] width 147 height 23
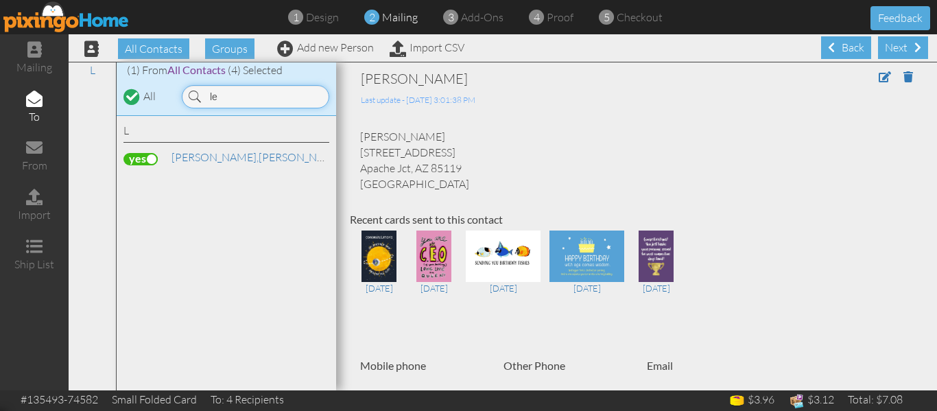
type input "l"
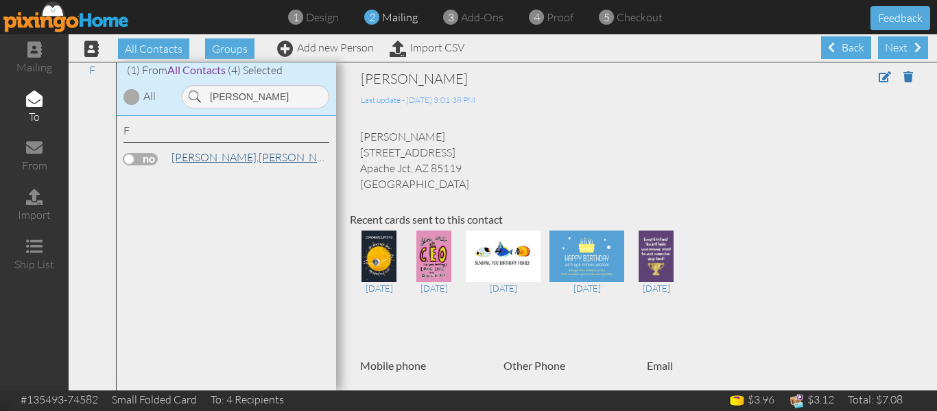
click at [206, 155] on link "[PERSON_NAME]" at bounding box center [257, 157] width 175 height 16
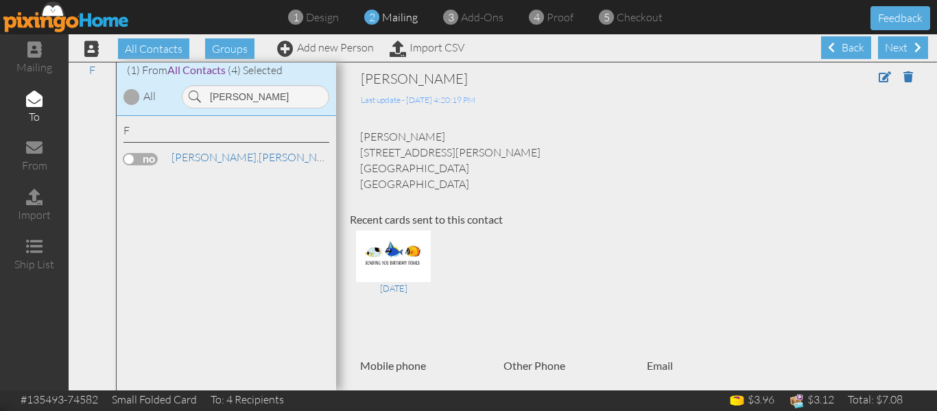
click at [123, 161] on label at bounding box center [140, 159] width 34 height 12
click at [0, 0] on input "checkbox" at bounding box center [0, 0] width 0 height 0
click at [247, 97] on input "[PERSON_NAME]" at bounding box center [255, 96] width 147 height 23
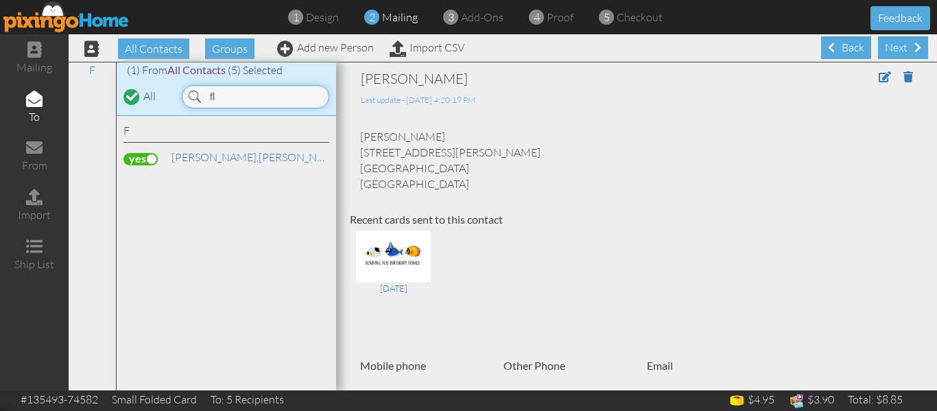
type input "f"
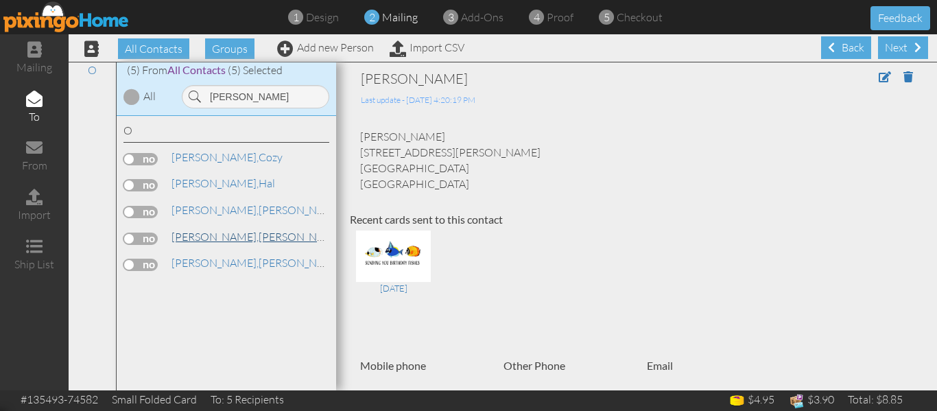
click at [209, 237] on link "Olson, Rick" at bounding box center [257, 236] width 175 height 16
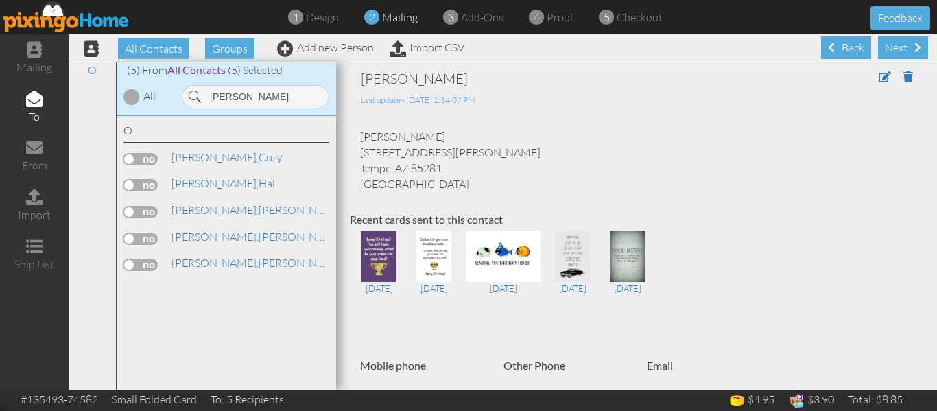
click at [127, 242] on label at bounding box center [140, 239] width 34 height 12
click at [0, 0] on input "checkbox" at bounding box center [0, 0] width 0 height 0
click at [244, 101] on input "Olson" at bounding box center [255, 96] width 147 height 23
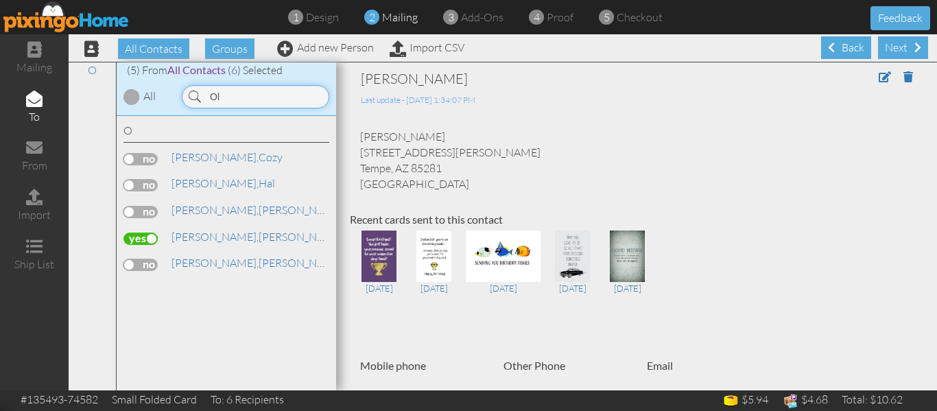
type input "O"
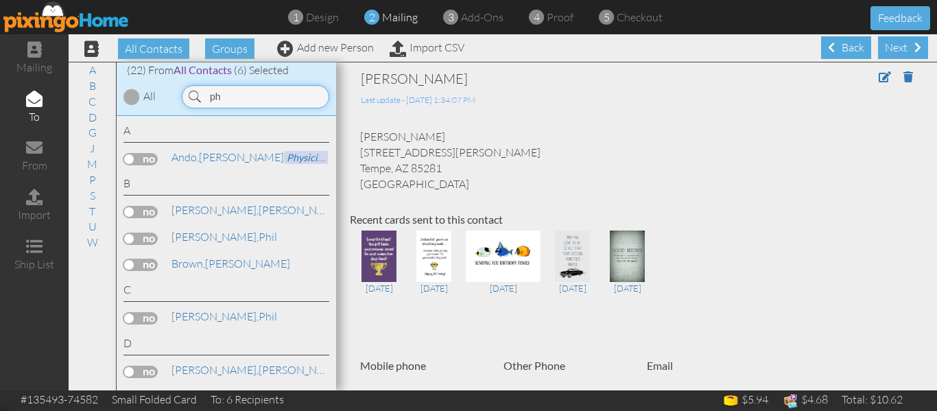
type input "p"
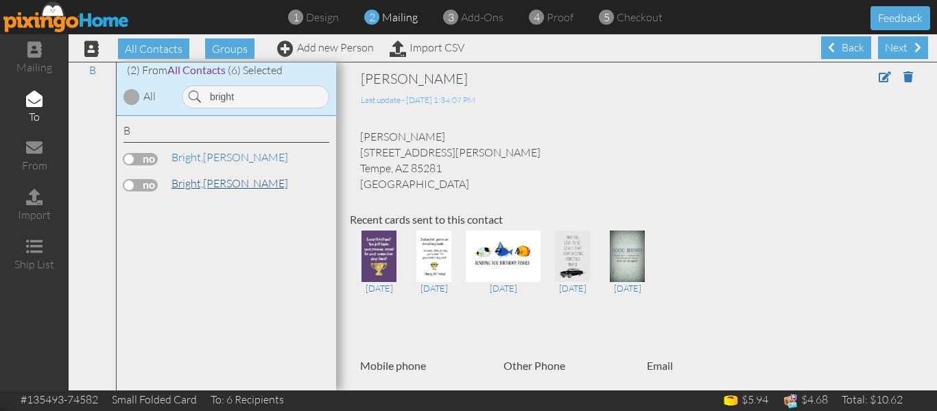
click at [201, 189] on span "Bright," at bounding box center [188, 183] width 32 height 14
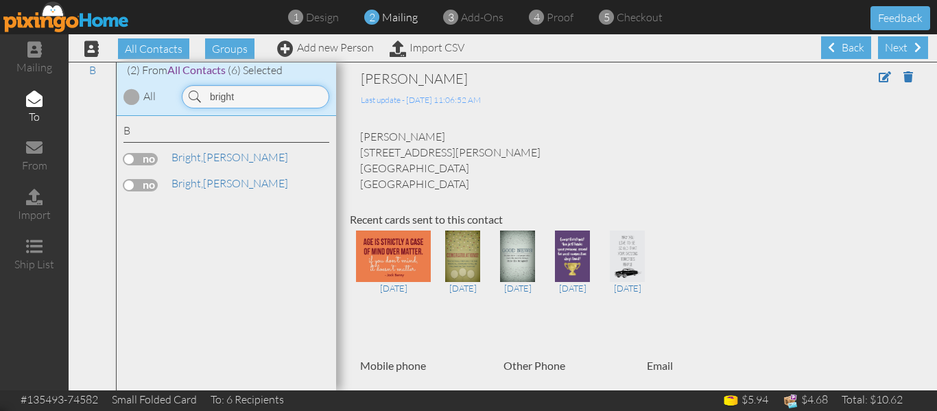
click at [234, 97] on input "bright" at bounding box center [255, 96] width 147 height 23
type input "b"
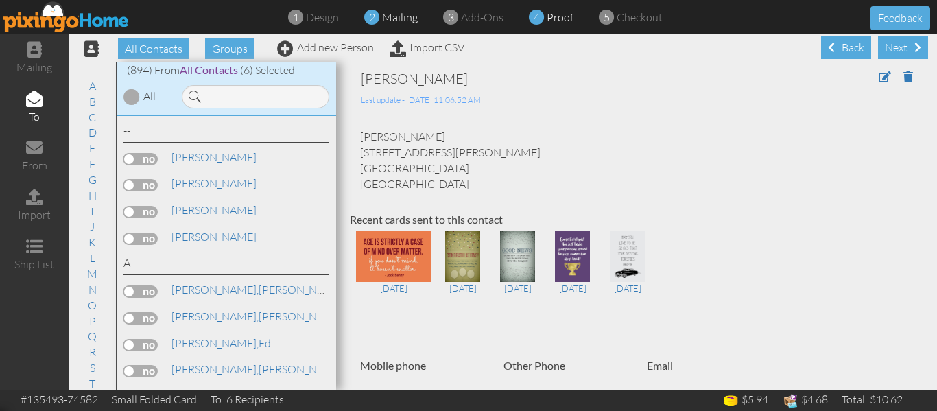
click at [567, 22] on span "proof" at bounding box center [560, 17] width 27 height 14
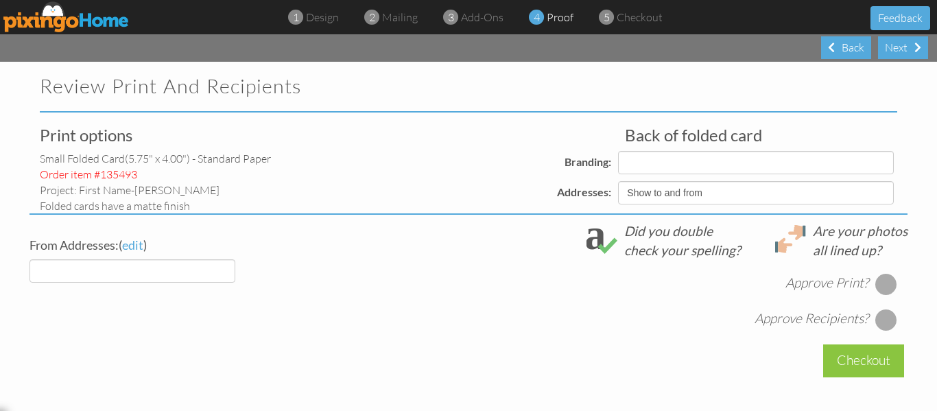
select select "object:37451"
select select "object:37448"
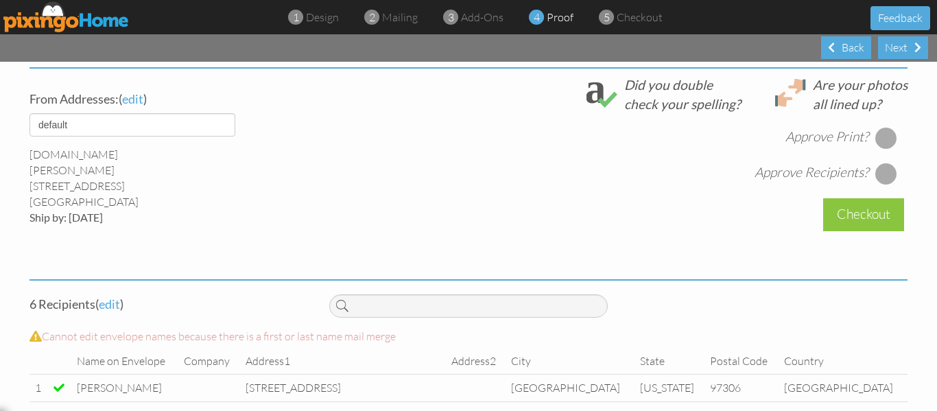
scroll to position [505, 0]
click at [875, 150] on div at bounding box center [886, 139] width 22 height 22
click at [879, 185] on div at bounding box center [886, 174] width 22 height 22
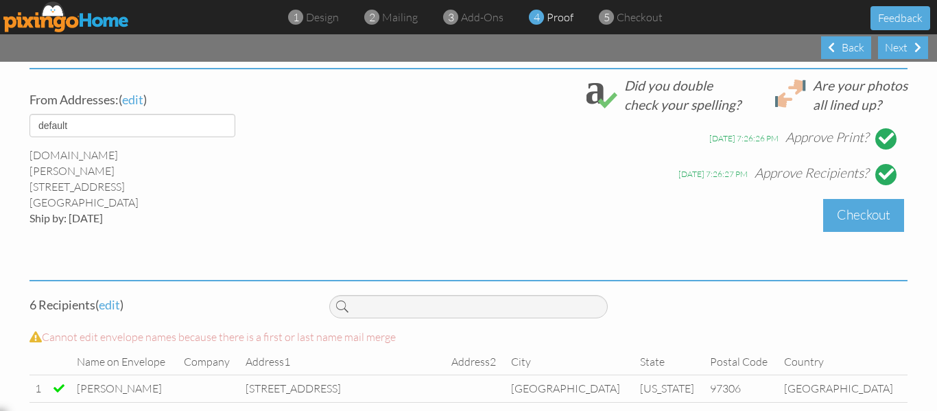
click at [858, 223] on div "Checkout" at bounding box center [863, 215] width 81 height 32
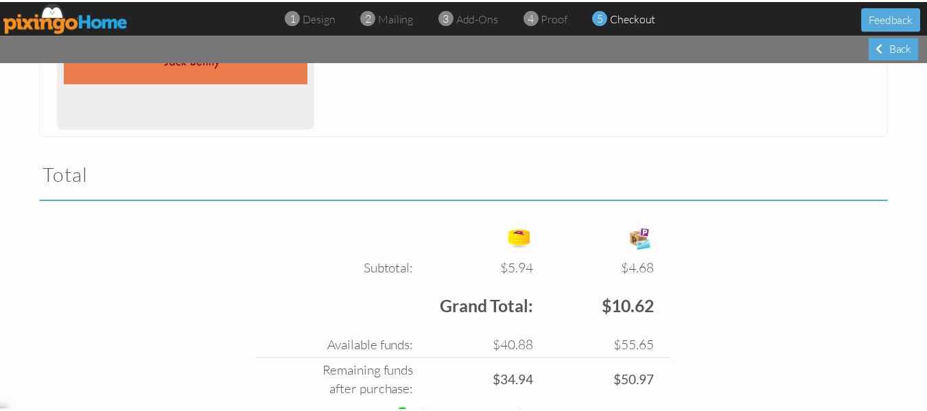
scroll to position [460, 0]
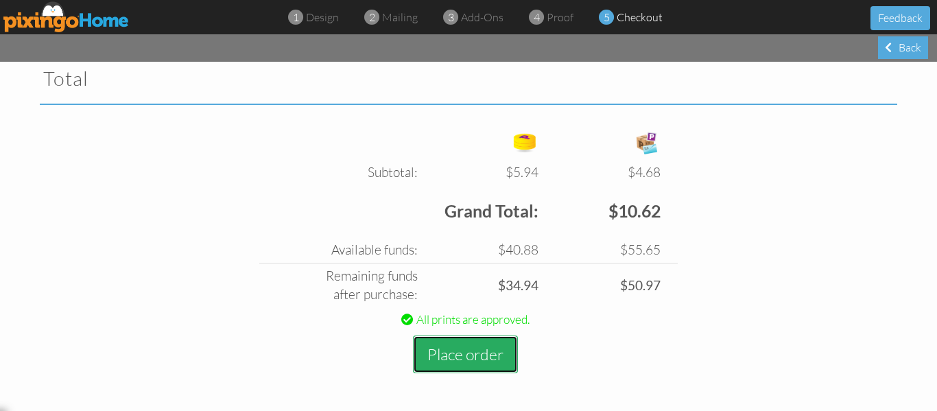
click at [456, 346] on button "Place order" at bounding box center [465, 354] width 105 height 38
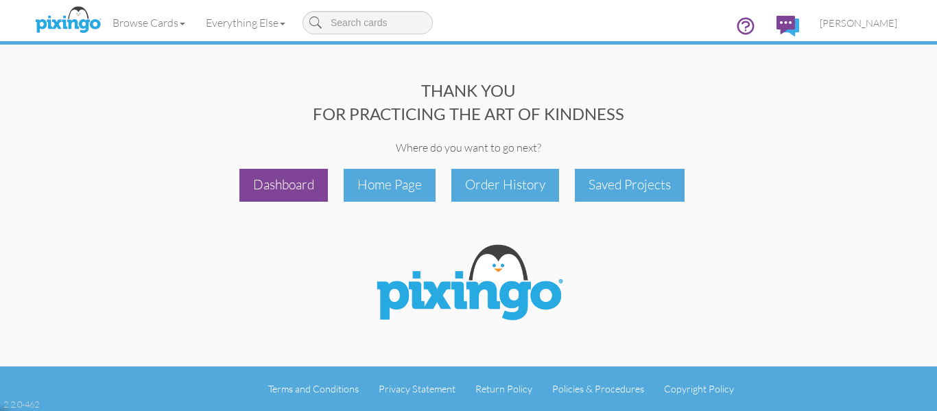
click at [273, 170] on div "Dashboard" at bounding box center [283, 185] width 88 height 32
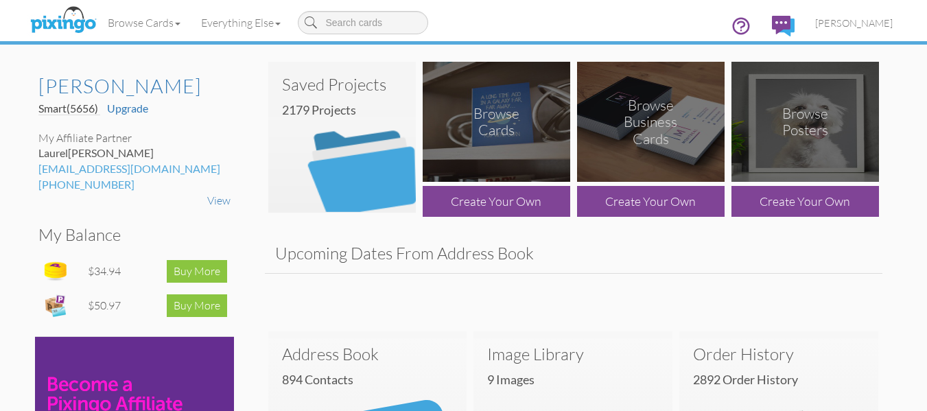
click at [348, 146] on img at bounding box center [341, 137] width 147 height 151
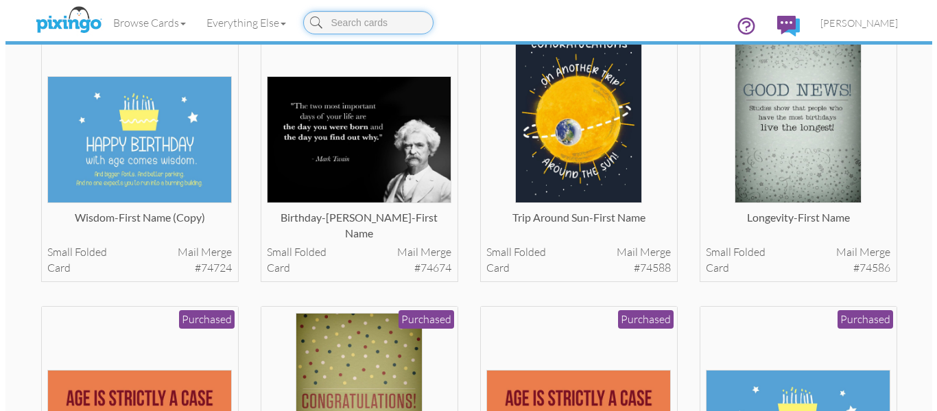
scroll to position [124, 0]
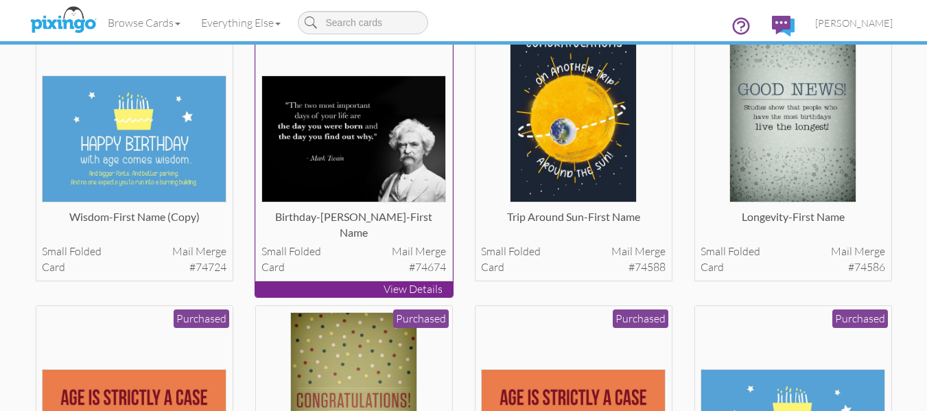
click at [334, 90] on img at bounding box center [353, 138] width 185 height 127
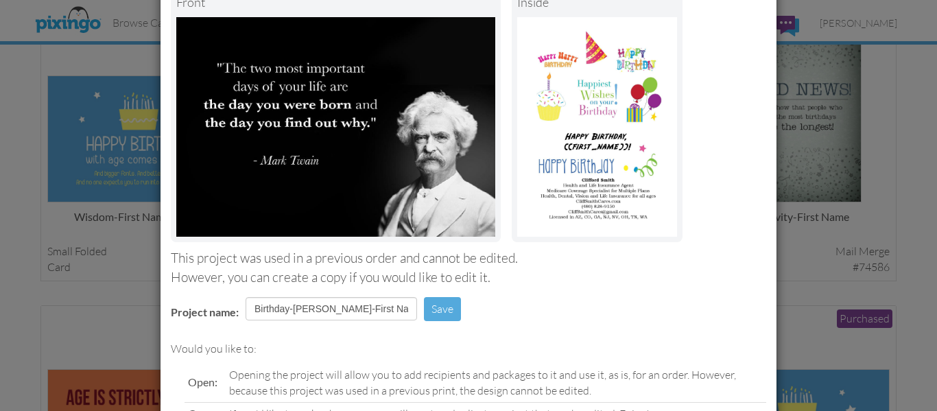
scroll to position [231, 0]
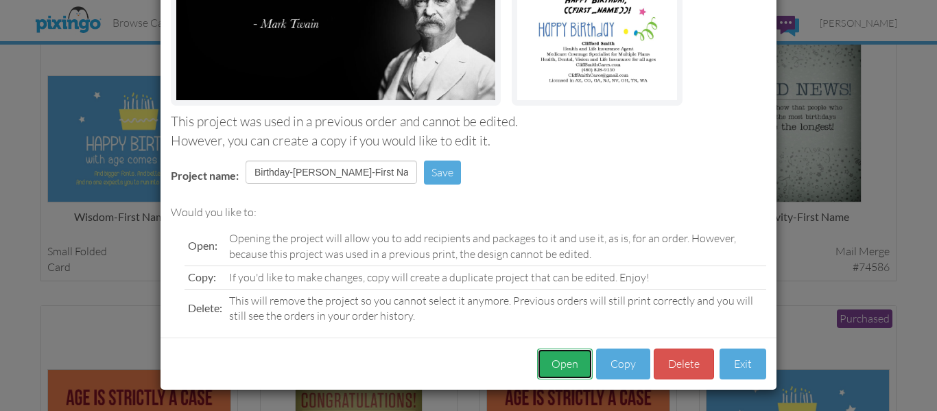
click at [548, 365] on button "Open" at bounding box center [565, 363] width 56 height 31
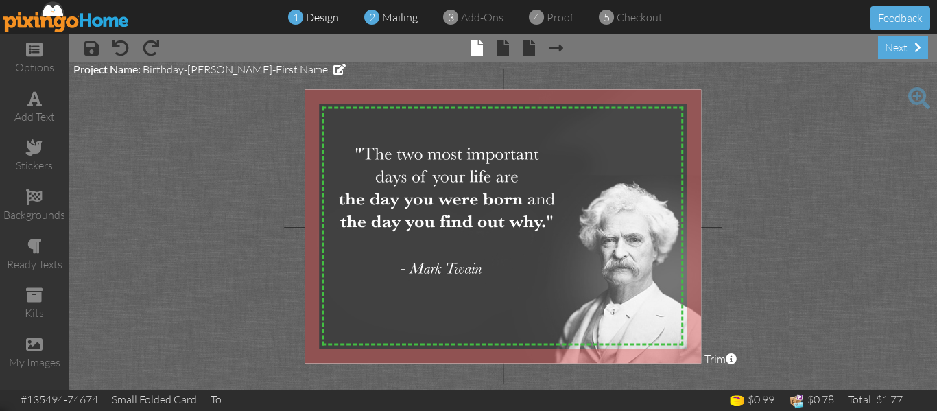
click at [394, 19] on span "mailing" at bounding box center [400, 17] width 36 height 14
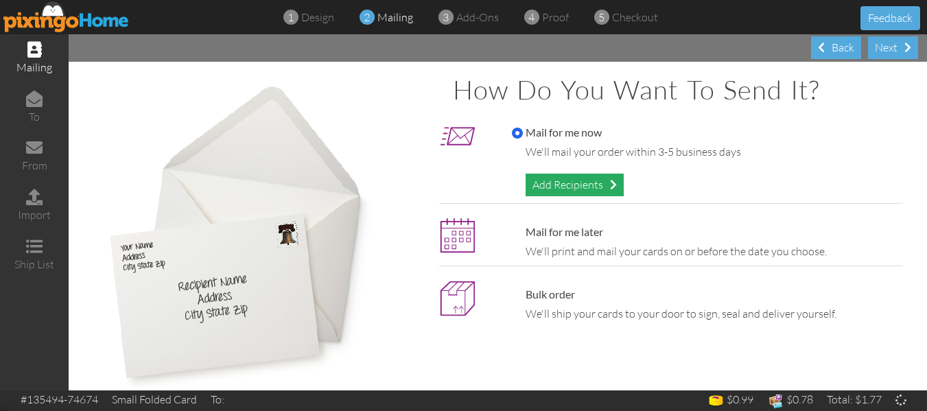
click at [548, 186] on div "Add Recipients" at bounding box center [574, 185] width 98 height 23
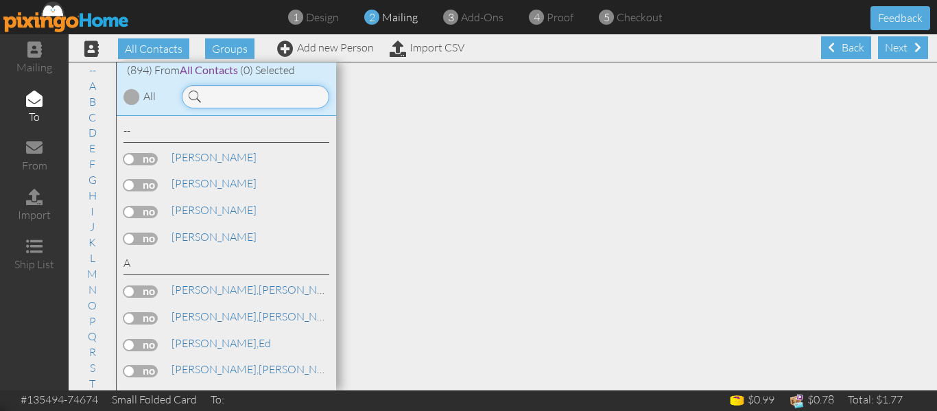
click at [202, 96] on input at bounding box center [255, 96] width 147 height 23
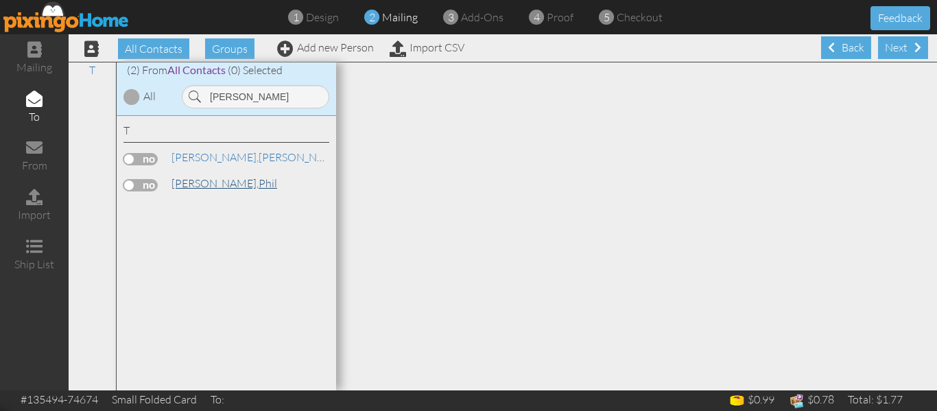
click at [208, 177] on span "[PERSON_NAME]," at bounding box center [215, 183] width 87 height 14
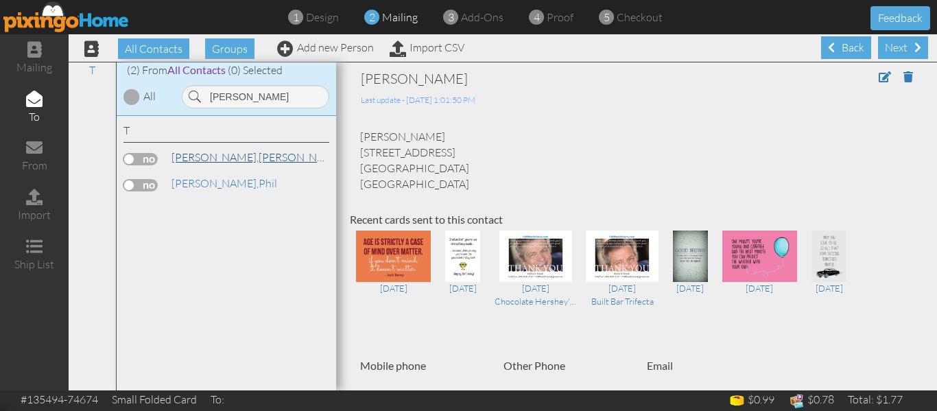
click at [220, 161] on span "[PERSON_NAME]," at bounding box center [215, 157] width 87 height 14
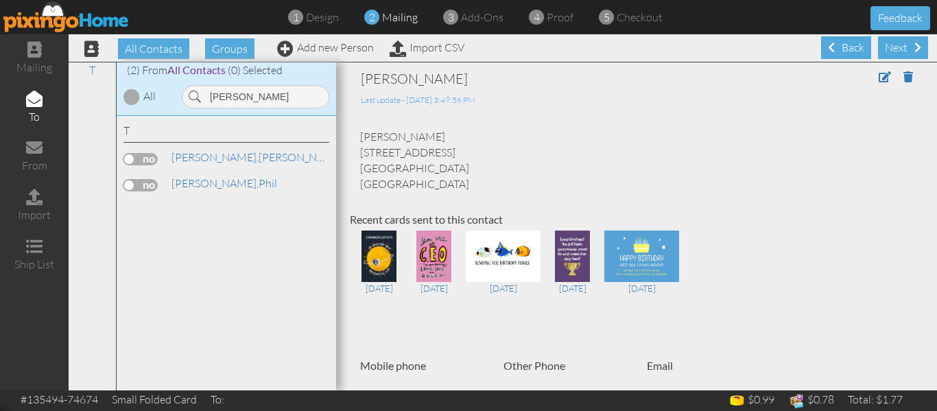
click at [126, 161] on label at bounding box center [140, 159] width 34 height 12
click at [0, 0] on input "checkbox" at bounding box center [0, 0] width 0 height 0
click at [268, 95] on input "[PERSON_NAME]" at bounding box center [255, 96] width 147 height 23
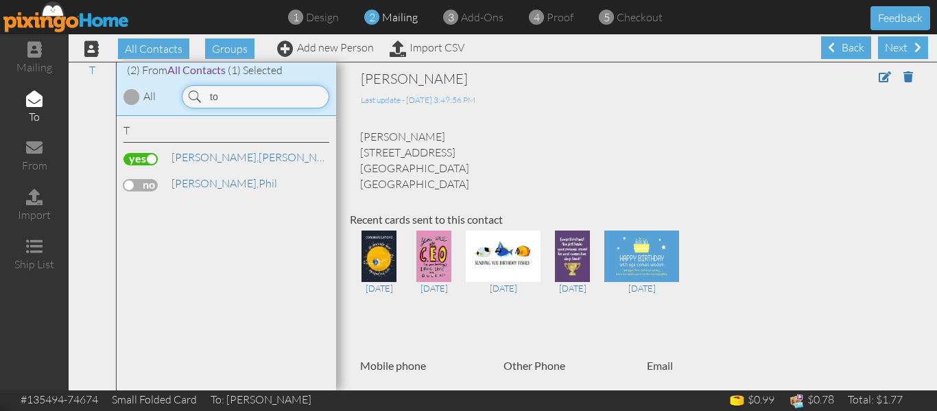
type input "t"
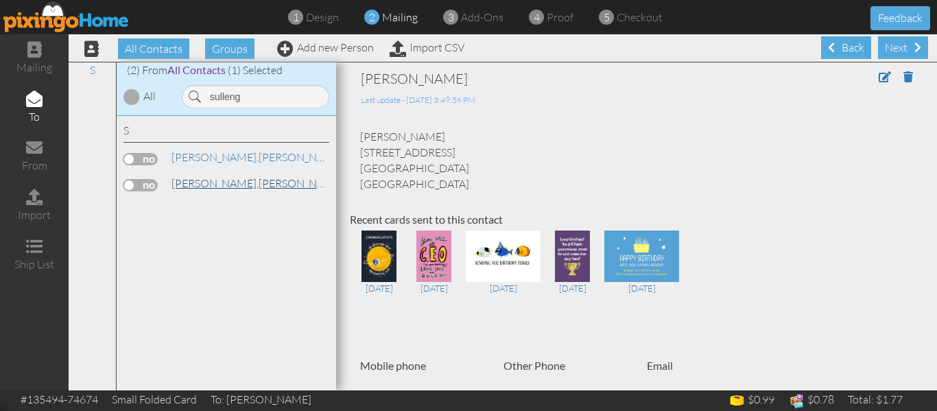
click at [217, 189] on span "[PERSON_NAME]," at bounding box center [215, 183] width 87 height 14
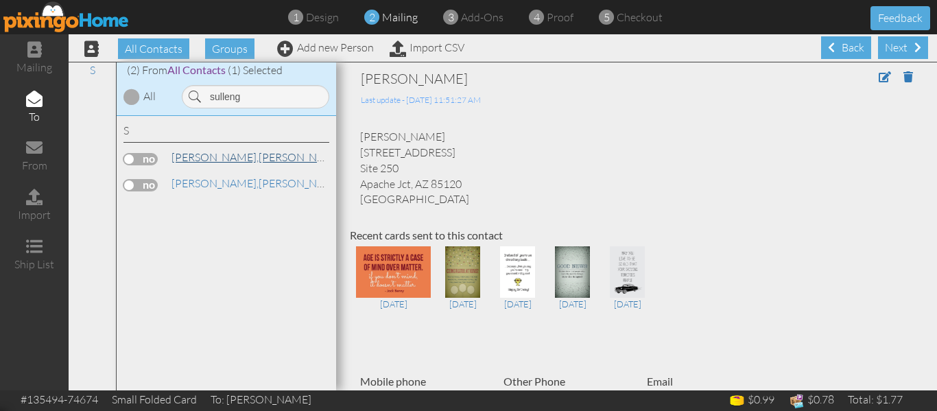
click at [204, 156] on span "[PERSON_NAME]," at bounding box center [215, 157] width 87 height 14
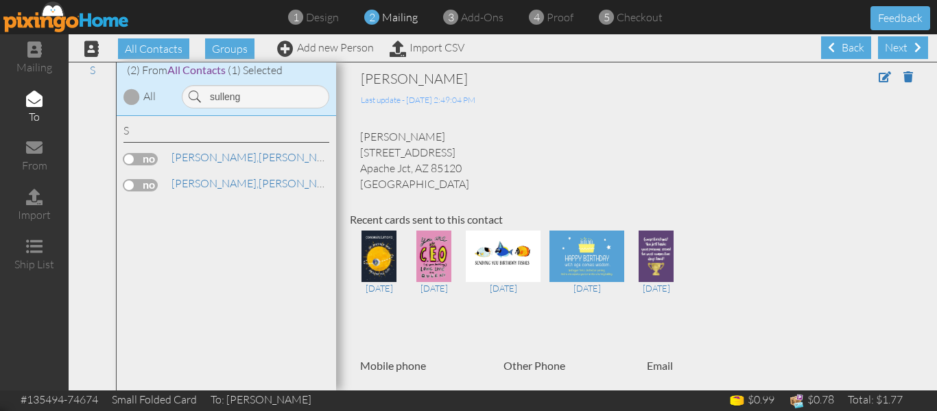
click at [126, 159] on label at bounding box center [140, 159] width 34 height 12
click at [0, 0] on input "checkbox" at bounding box center [0, 0] width 0 height 0
click at [251, 104] on input "sulleng" at bounding box center [255, 96] width 147 height 23
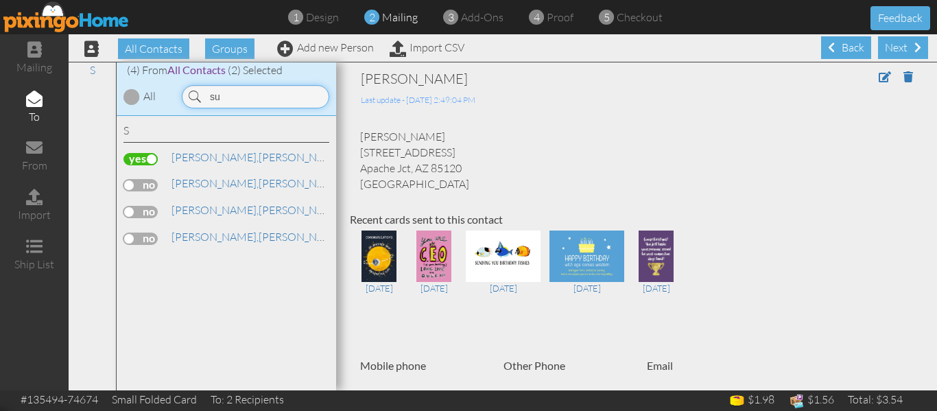
type input "s"
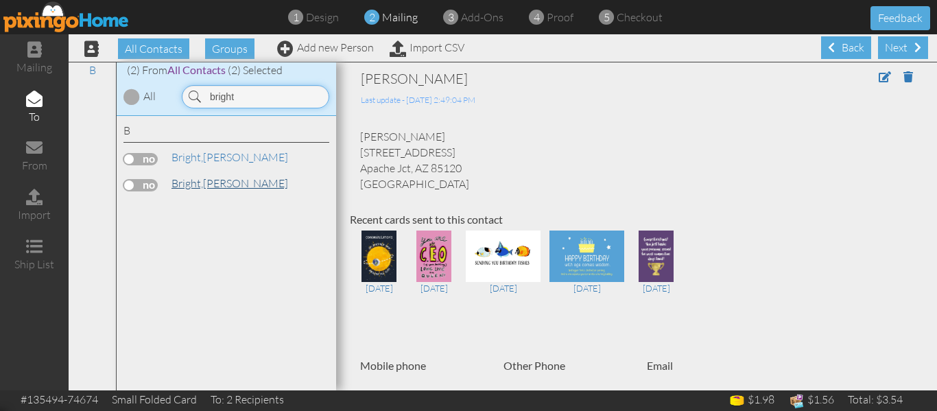
type input "bright"
click at [180, 188] on span "Bright," at bounding box center [188, 183] width 32 height 14
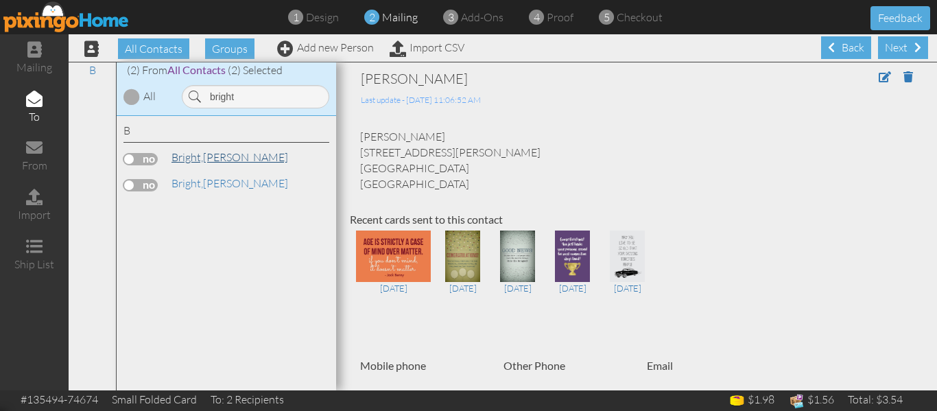
click at [202, 159] on span "Bright," at bounding box center [188, 157] width 32 height 14
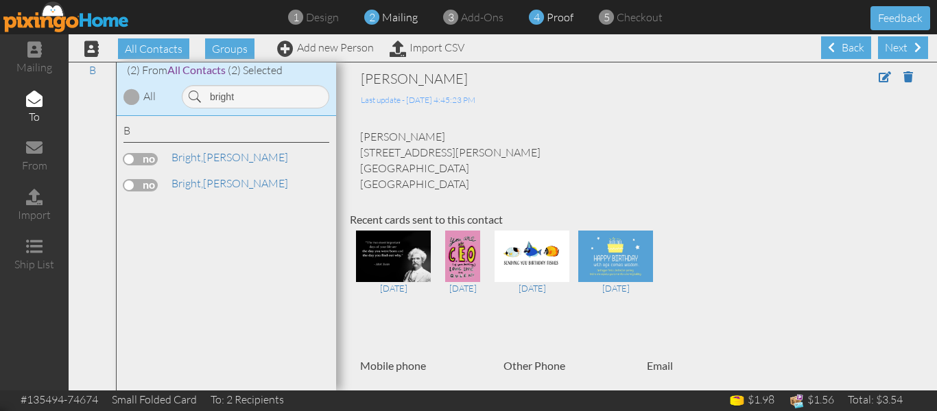
click at [562, 16] on span "proof" at bounding box center [560, 17] width 27 height 14
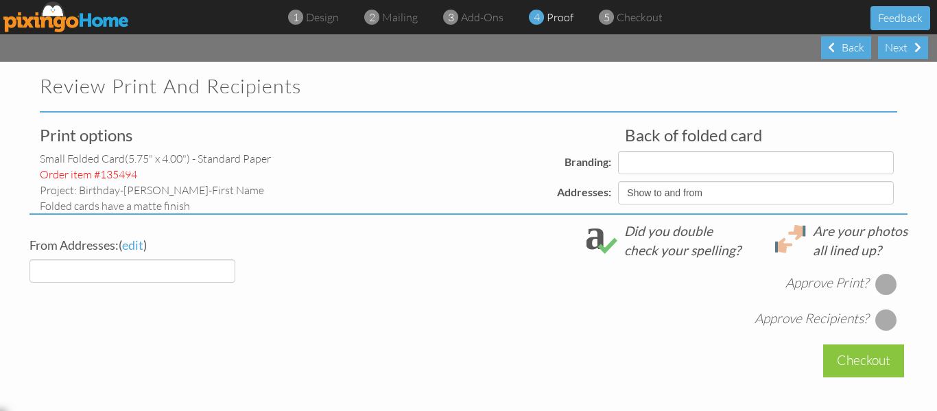
select select "object:44150"
select select "object:44152"
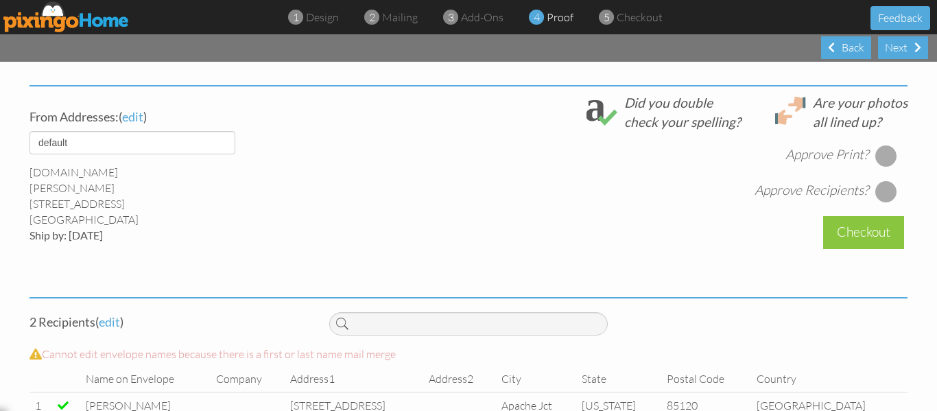
scroll to position [562, 0]
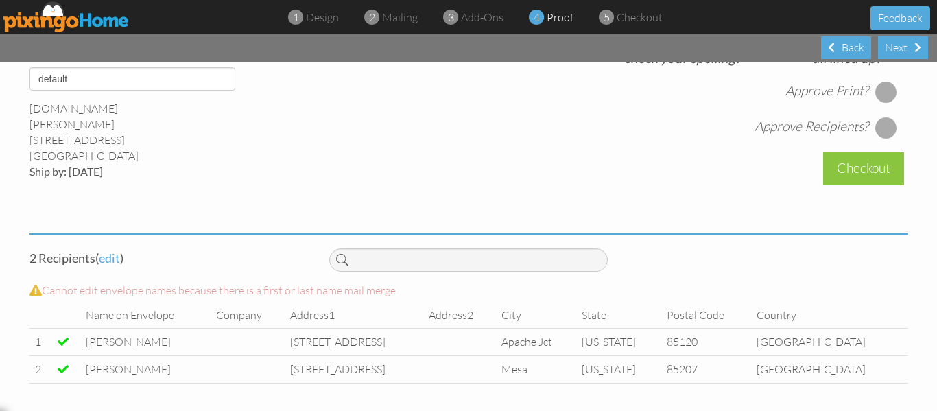
click at [881, 93] on div at bounding box center [886, 92] width 22 height 22
click at [875, 128] on div at bounding box center [886, 128] width 22 height 22
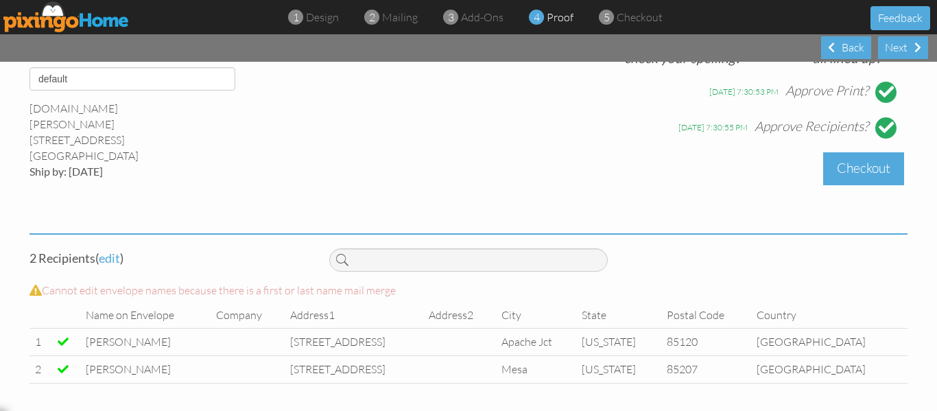
click at [837, 172] on div "Checkout" at bounding box center [863, 168] width 81 height 32
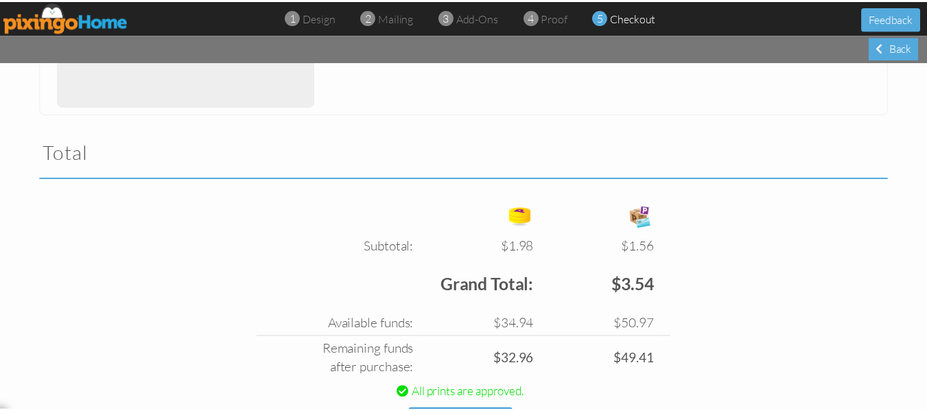
scroll to position [460, 0]
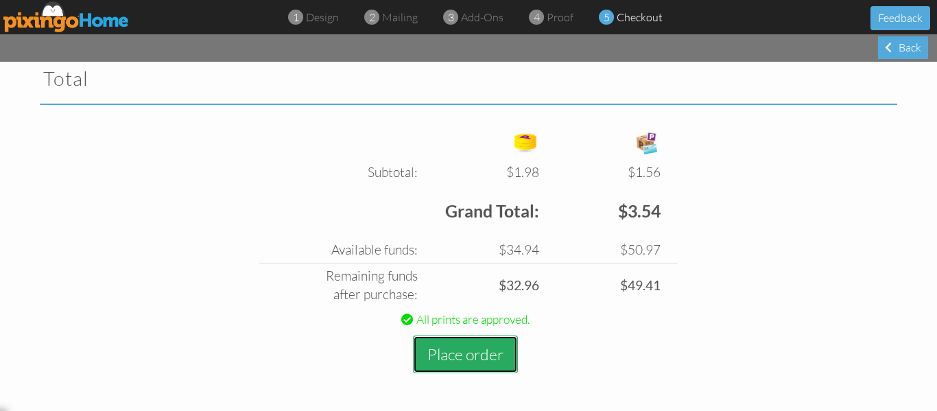
click at [454, 358] on button "Place order" at bounding box center [465, 354] width 105 height 38
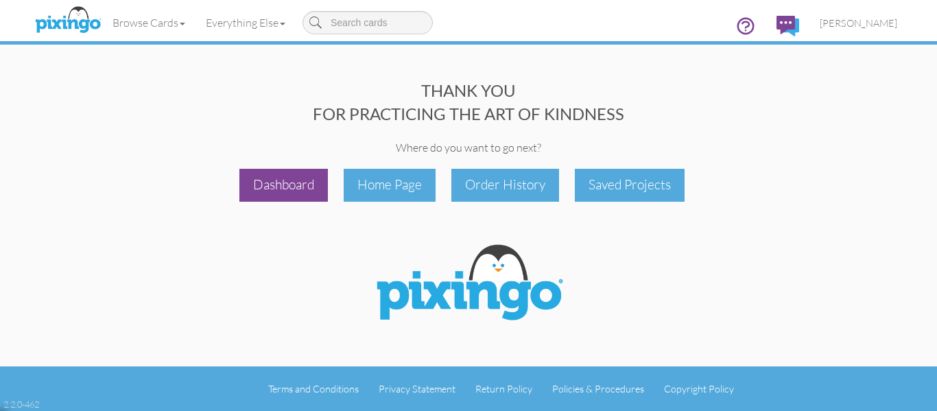
click at [296, 180] on div "Dashboard" at bounding box center [283, 185] width 88 height 32
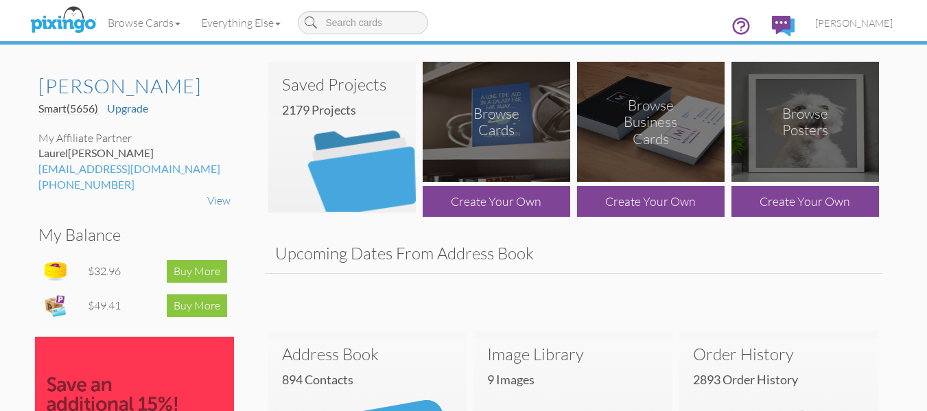
click at [362, 137] on img at bounding box center [341, 137] width 147 height 151
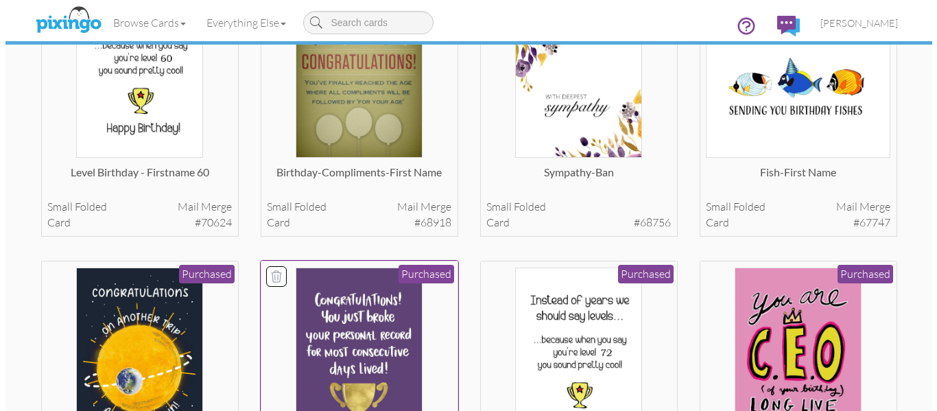
scroll to position [1345, 0]
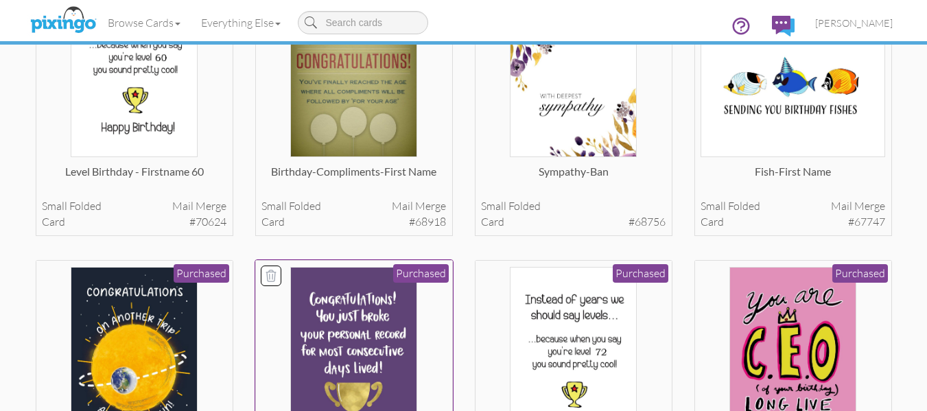
click at [346, 298] on img at bounding box center [353, 359] width 127 height 185
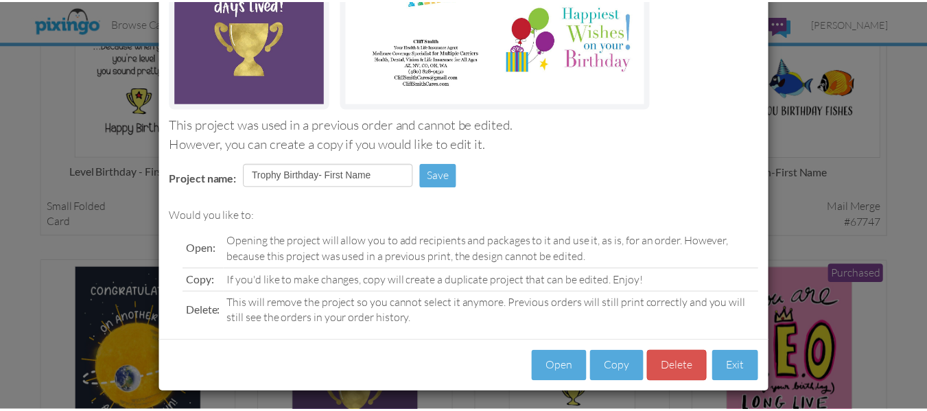
scroll to position [230, 0]
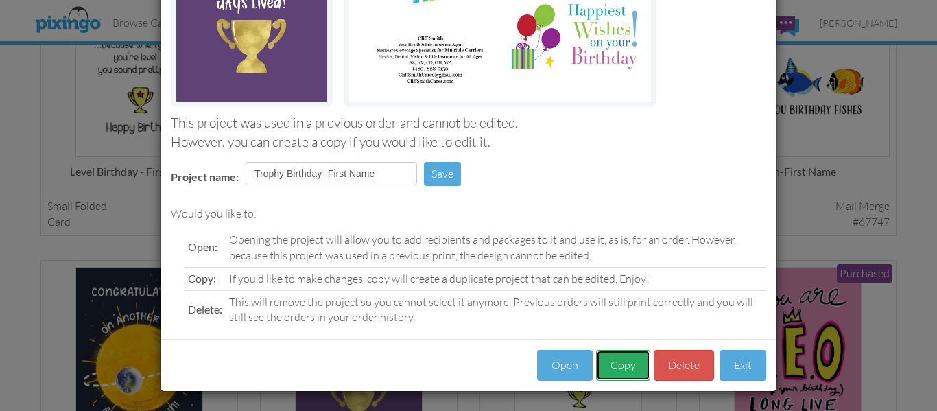
click at [611, 362] on button "Copy" at bounding box center [623, 365] width 54 height 31
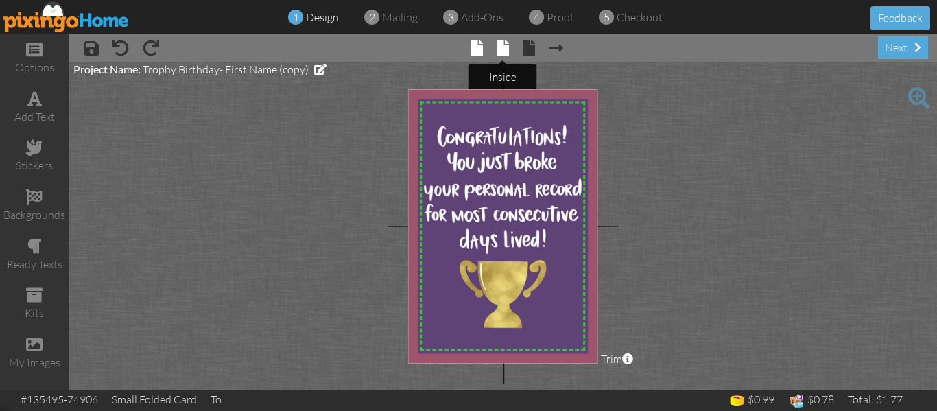
click at [507, 47] on span at bounding box center [503, 48] width 12 height 16
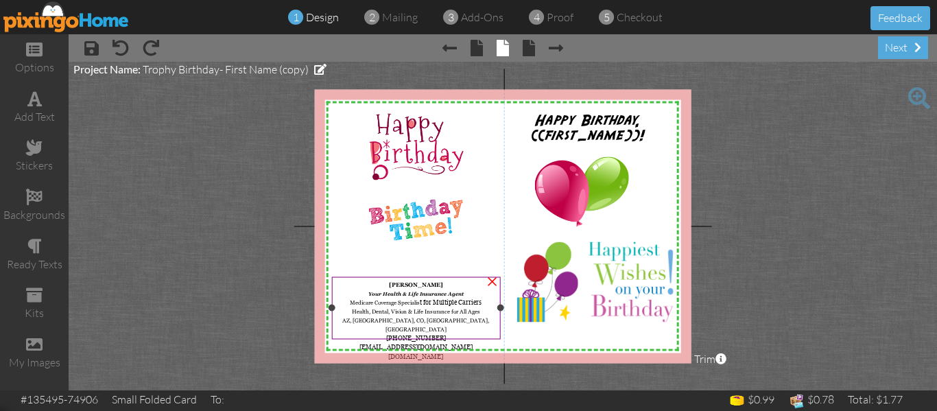
click at [424, 317] on span "Z, NV, CO, OH, WA" at bounding box center [417, 324] width 143 height 15
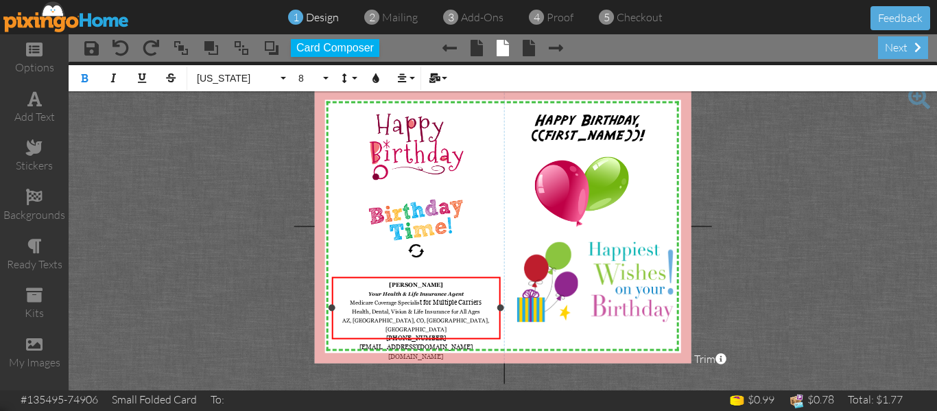
click at [400, 317] on span "Z, NV, CO, OH, WA" at bounding box center [417, 324] width 143 height 15
click at [416, 317] on span "Z, CO, OH, WA" at bounding box center [418, 324] width 132 height 15
click at [401, 317] on span "Z, CO, GS,NJ, NV, OH, TN, WA" at bounding box center [418, 329] width 152 height 24
click at [481, 298] on span "Medicare Coverage Specialis t for Multiple Carriers" at bounding box center [416, 302] width 132 height 8
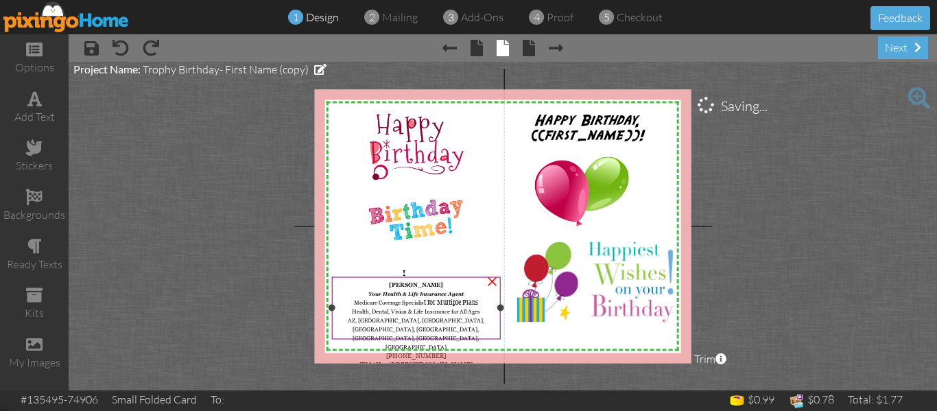
click at [403, 276] on div "X X X X X X X X X X X X X X X X X X X X X X X X X X X X X X X X X X X X X X X X…" at bounding box center [503, 226] width 377 height 274
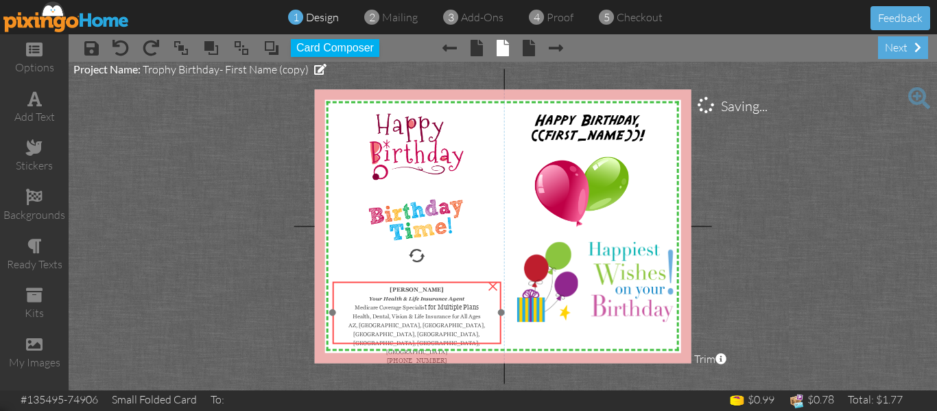
click at [403, 282] on div at bounding box center [417, 313] width 176 height 69
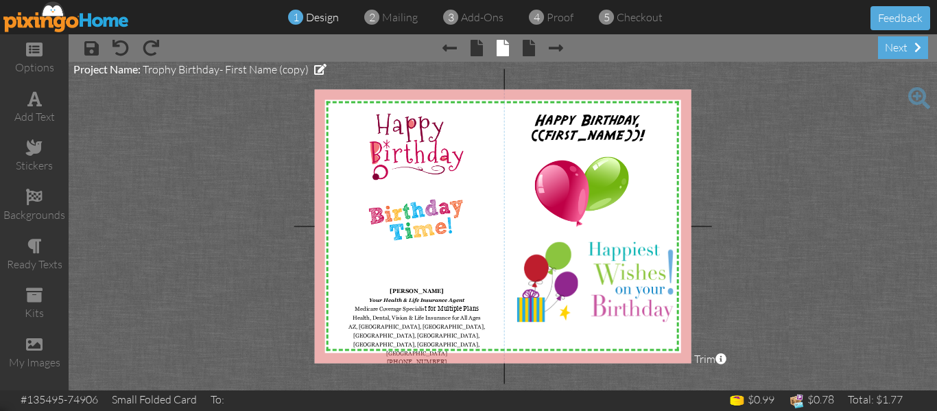
click at [900, 189] on project-studio-wrapper "X X X X X X X X X X X X X X X X X X X X X X X X X X X X X X X X X X X X X X X X…" at bounding box center [503, 226] width 868 height 329
click at [399, 14] on span "mailing" at bounding box center [400, 17] width 36 height 14
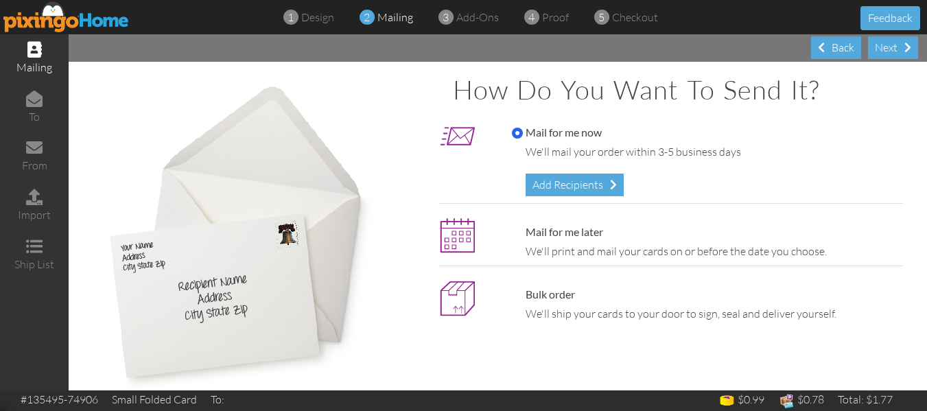
click at [399, 14] on span "mailing" at bounding box center [395, 17] width 36 height 14
click at [571, 179] on div "Add Recipients" at bounding box center [574, 185] width 98 height 23
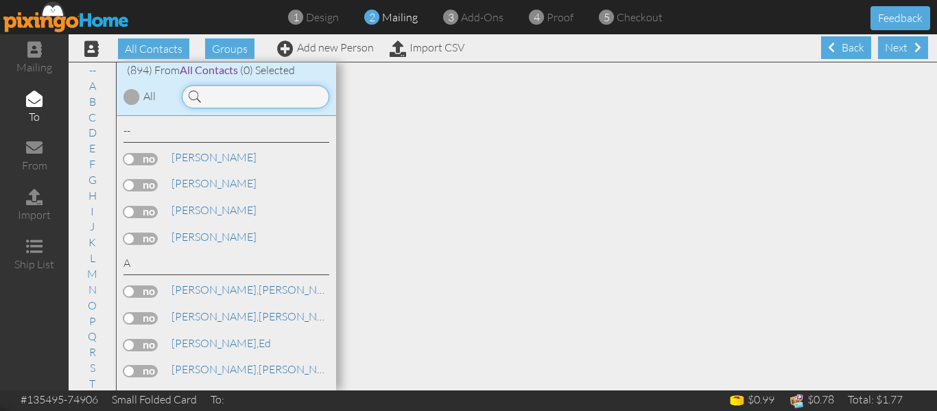
click at [241, 95] on input at bounding box center [255, 96] width 147 height 23
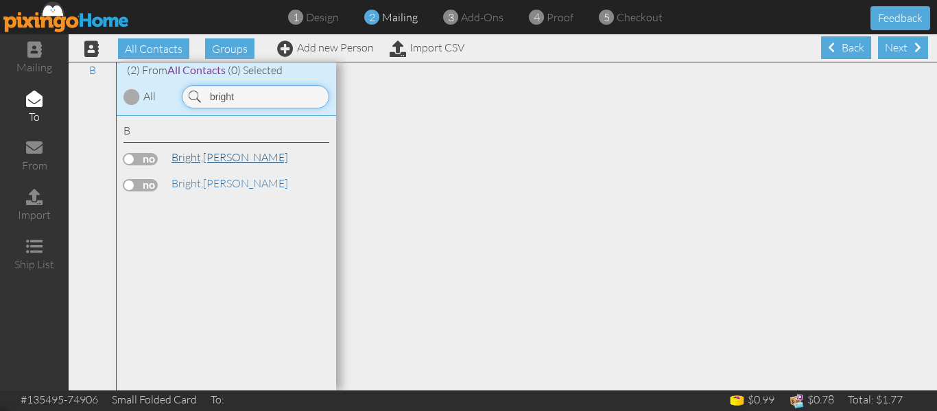
type input "bright"
click at [203, 150] on span "Bright," at bounding box center [188, 157] width 32 height 14
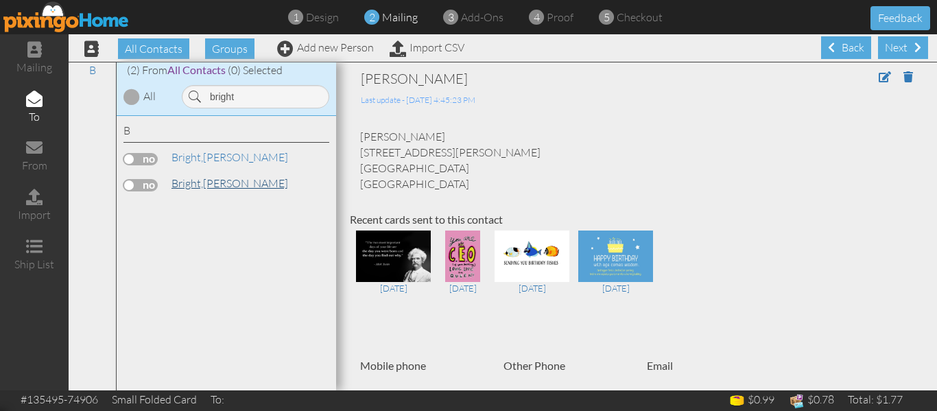
click at [202, 177] on span "Bright," at bounding box center [188, 183] width 32 height 14
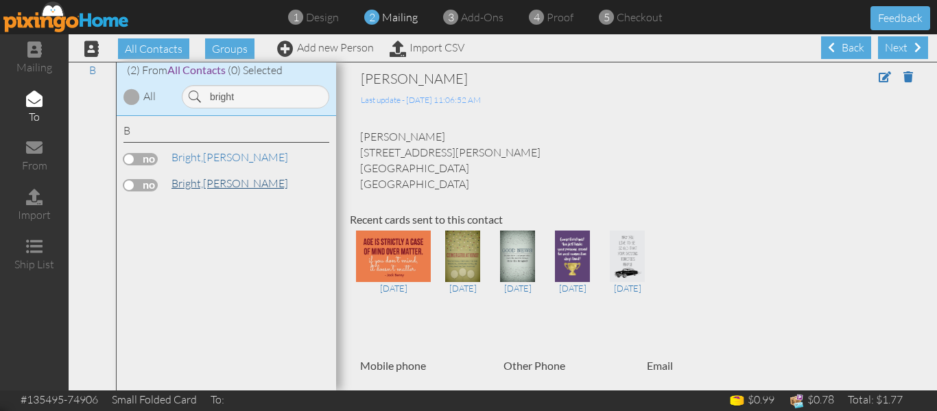
click at [202, 177] on span "Bright," at bounding box center [188, 183] width 32 height 14
click at [200, 156] on span "Bright," at bounding box center [188, 157] width 32 height 14
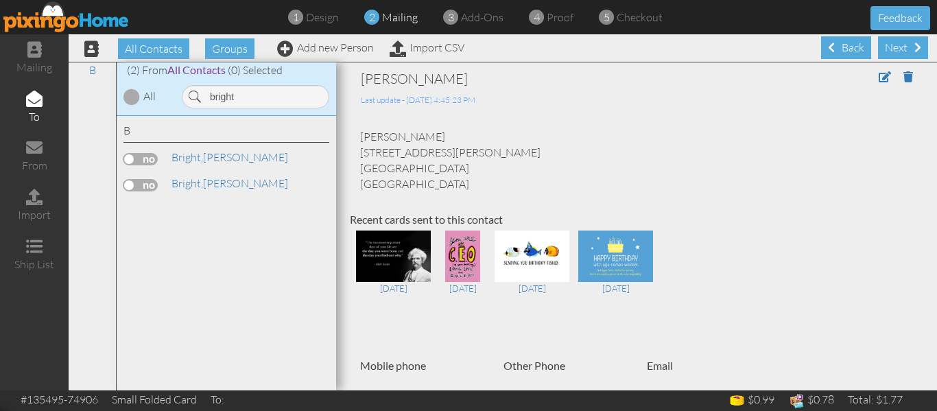
click at [128, 161] on label at bounding box center [140, 159] width 34 height 12
click at [0, 0] on input "checkbox" at bounding box center [0, 0] width 0 height 0
click at [183, 182] on span "Bright," at bounding box center [188, 183] width 32 height 14
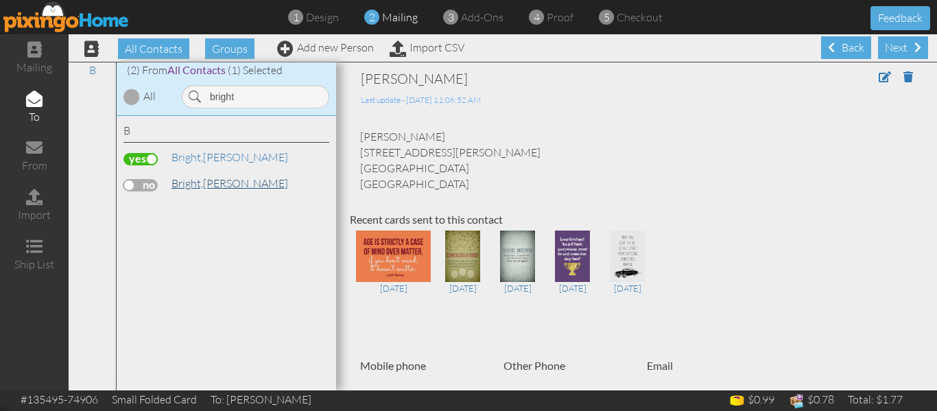
click at [196, 176] on span "Bright," at bounding box center [188, 183] width 32 height 14
click at [194, 179] on span "Bright," at bounding box center [188, 183] width 32 height 14
click at [199, 155] on span "Bright," at bounding box center [188, 157] width 32 height 14
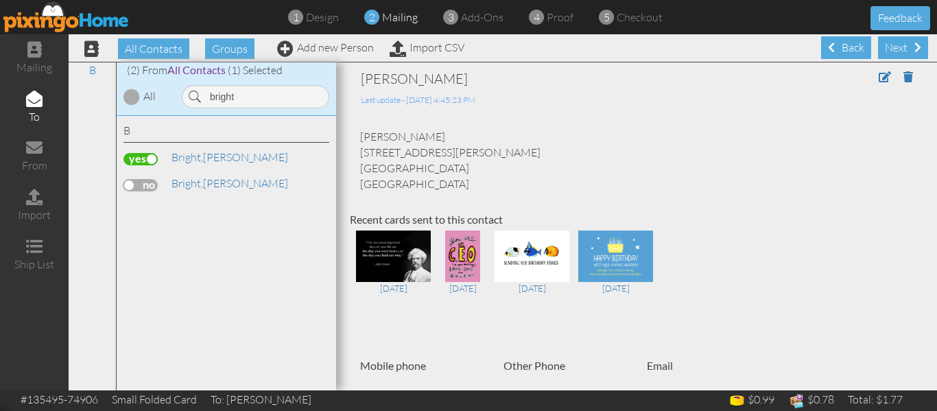
click at [147, 155] on label at bounding box center [140, 159] width 34 height 12
click at [0, 0] on input "checkbox" at bounding box center [0, 0] width 0 height 0
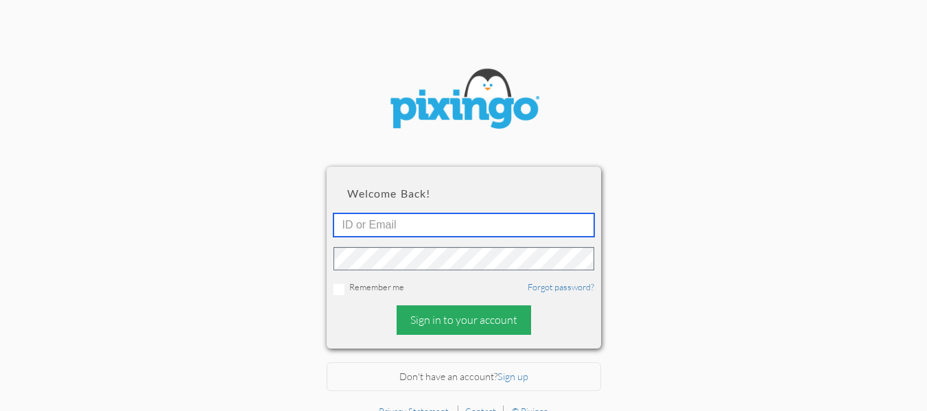
type input "cliffsmithcares@gmail.com"
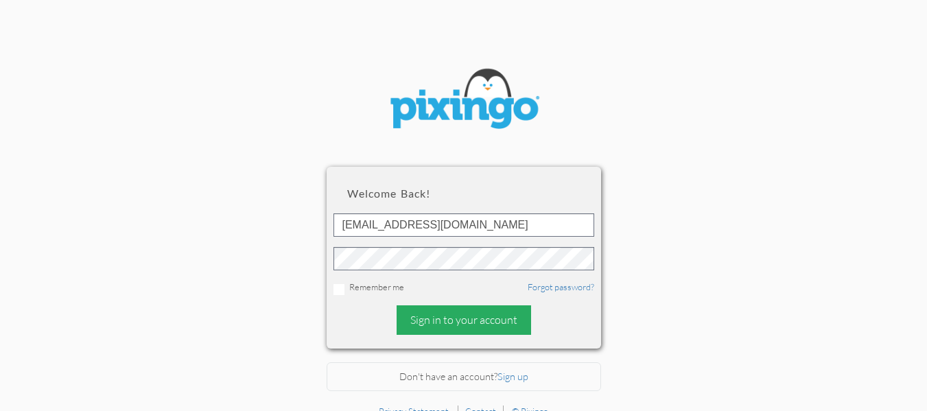
click at [433, 314] on div "Sign in to your account" at bounding box center [464, 319] width 134 height 29
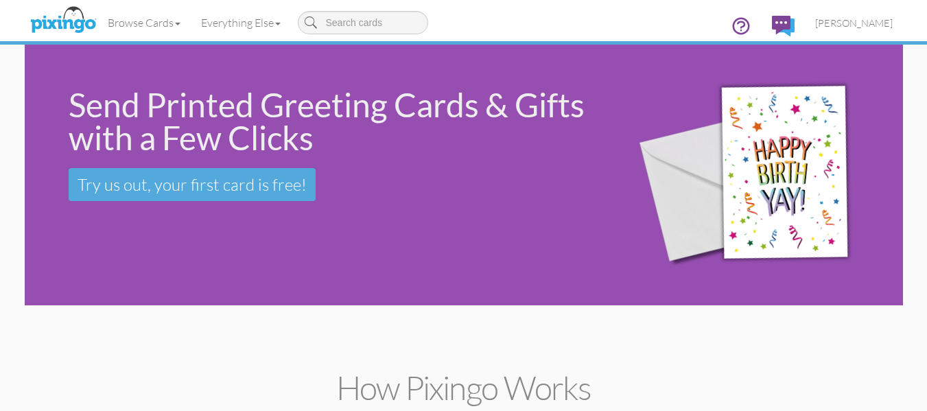
click at [163, 244] on div "Send Printed Greeting Cards & Gifts with a Few Clicks Try us out, your first ca…" at bounding box center [317, 145] width 585 height 200
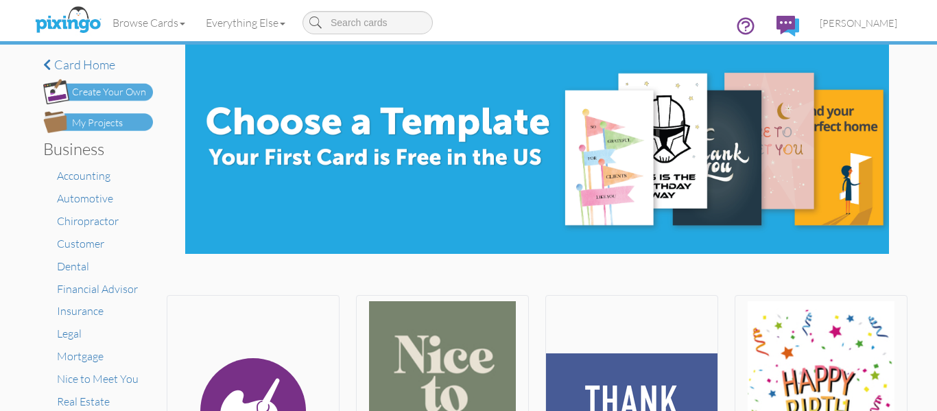
click at [83, 123] on div "My Projects" at bounding box center [97, 123] width 51 height 14
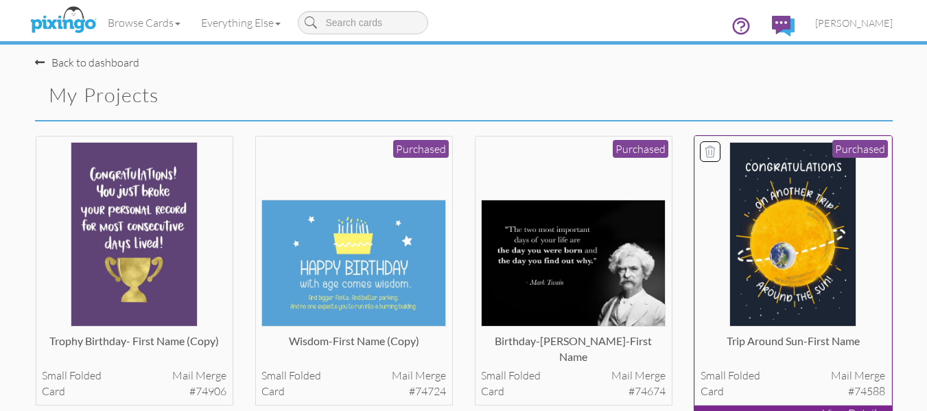
click at [770, 205] on img at bounding box center [792, 234] width 127 height 185
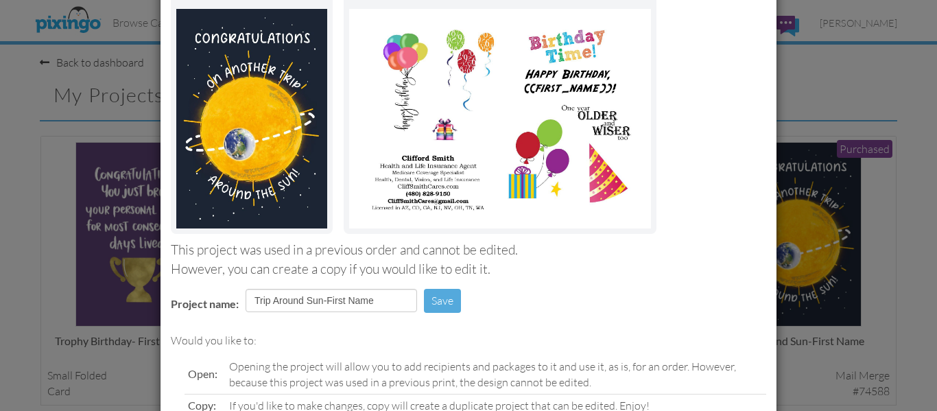
scroll to position [231, 0]
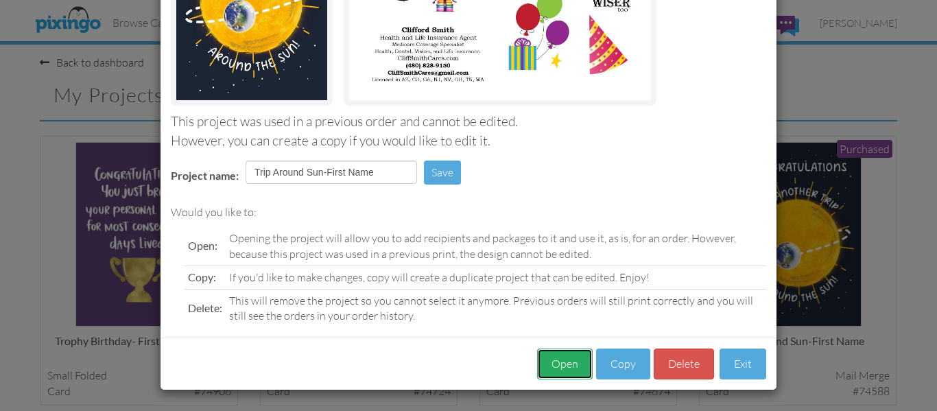
click at [560, 361] on button "Open" at bounding box center [565, 363] width 56 height 31
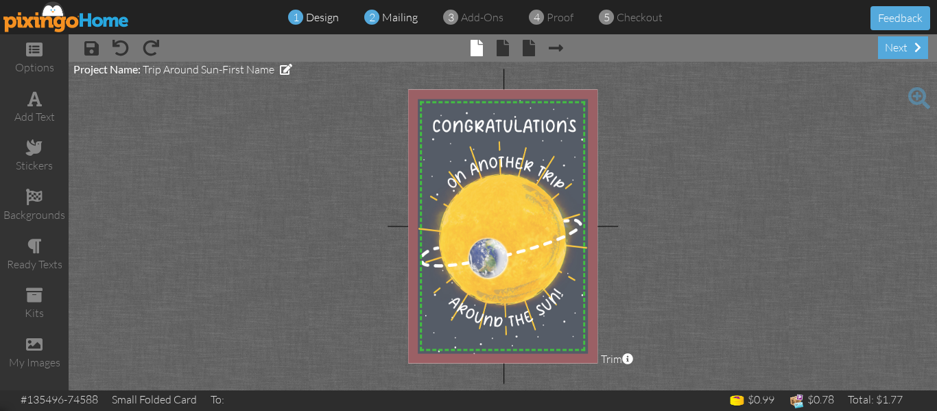
click at [397, 13] on span "mailing" at bounding box center [400, 17] width 36 height 14
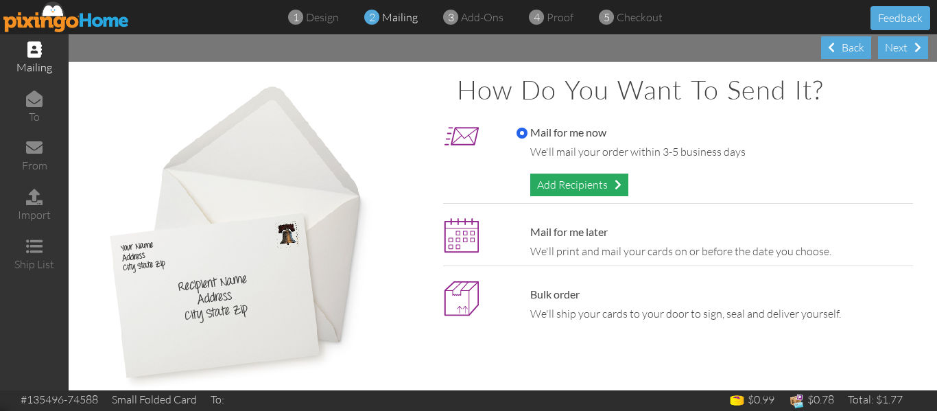
click at [563, 183] on div "Add Recipients" at bounding box center [579, 185] width 98 height 23
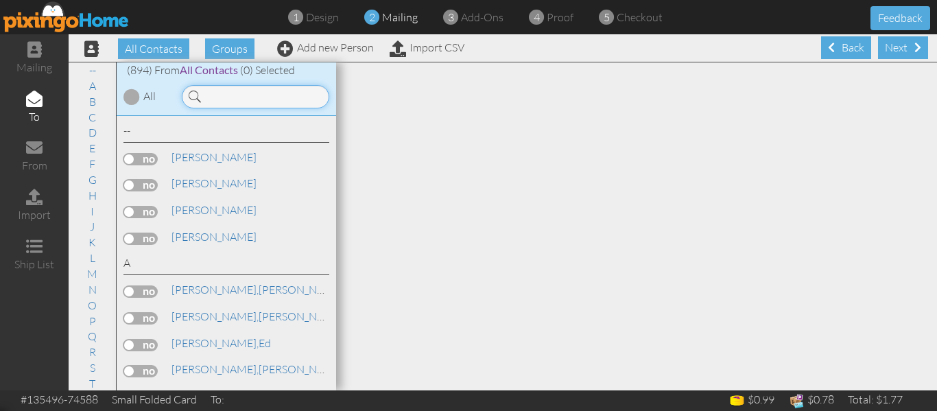
click at [235, 101] on input at bounding box center [255, 96] width 147 height 23
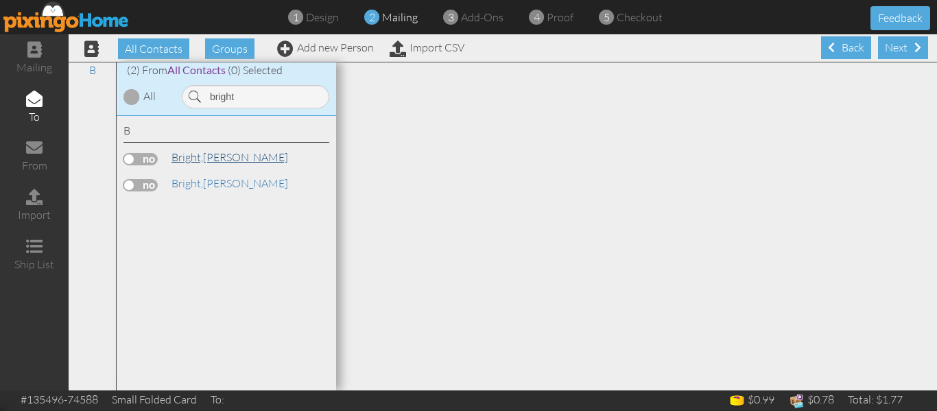
click at [205, 156] on link "Bright, Dana" at bounding box center [229, 157] width 119 height 16
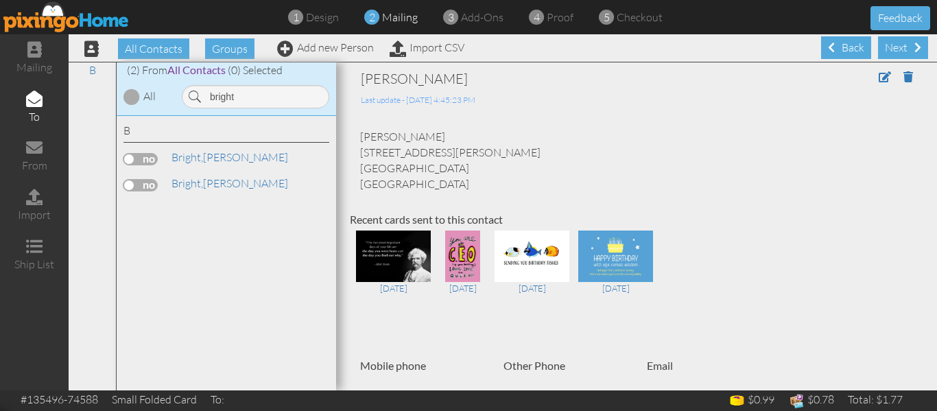
click at [127, 158] on label at bounding box center [140, 159] width 34 height 12
click at [0, 0] on input "checkbox" at bounding box center [0, 0] width 0 height 0
click at [256, 97] on input "bright" at bounding box center [255, 96] width 147 height 23
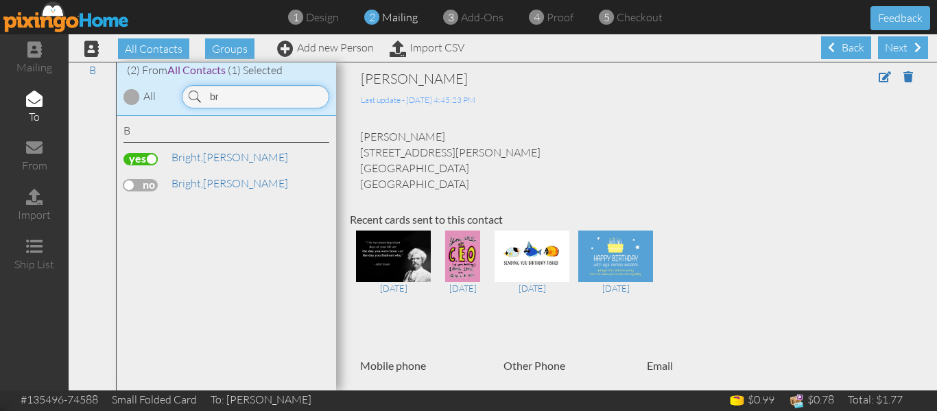
type input "b"
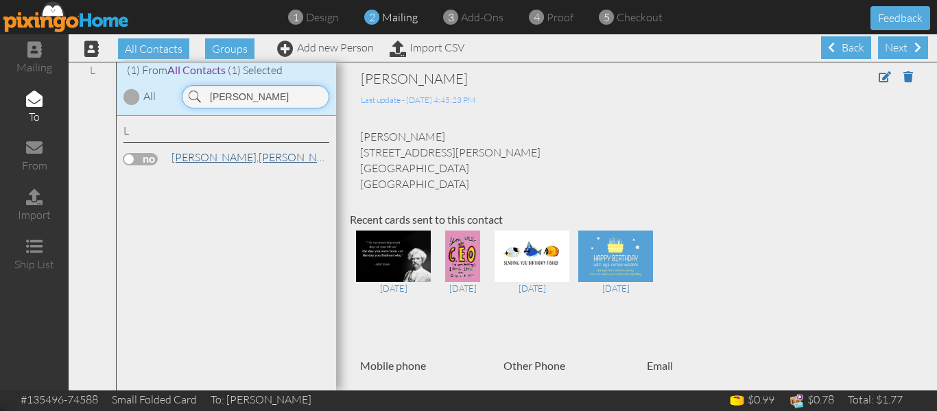
type input "lieb"
click at [216, 158] on span "[PERSON_NAME]," at bounding box center [215, 157] width 87 height 14
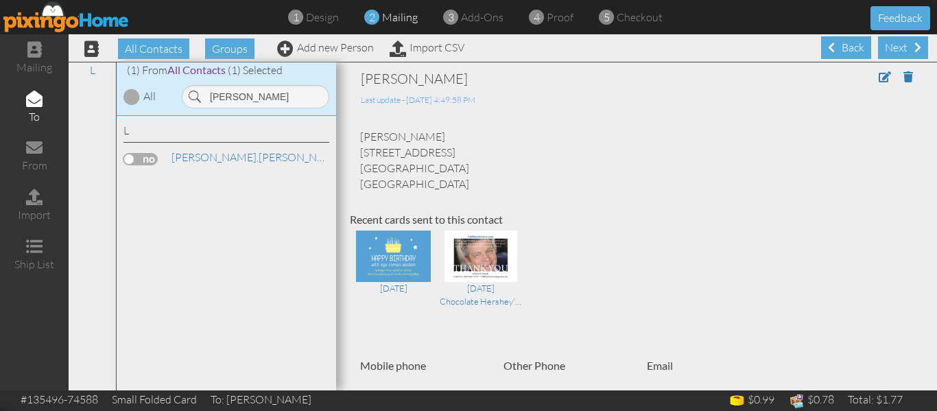
click at [127, 160] on label at bounding box center [140, 159] width 34 height 12
click at [0, 0] on input "checkbox" at bounding box center [0, 0] width 0 height 0
click at [551, 17] on span "proof" at bounding box center [560, 17] width 27 height 14
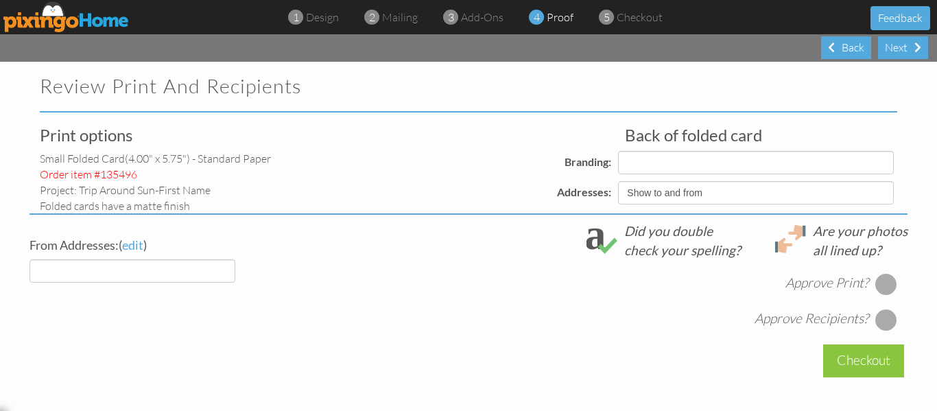
select select "object:6093"
select select "object:6090"
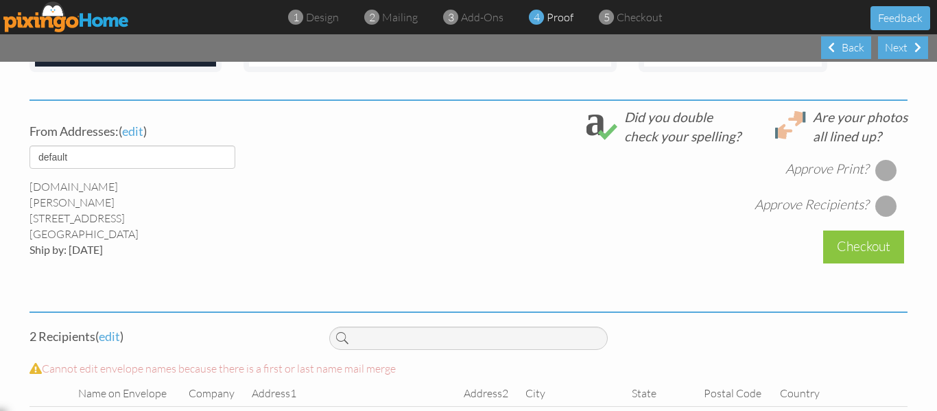
scroll to position [552, 0]
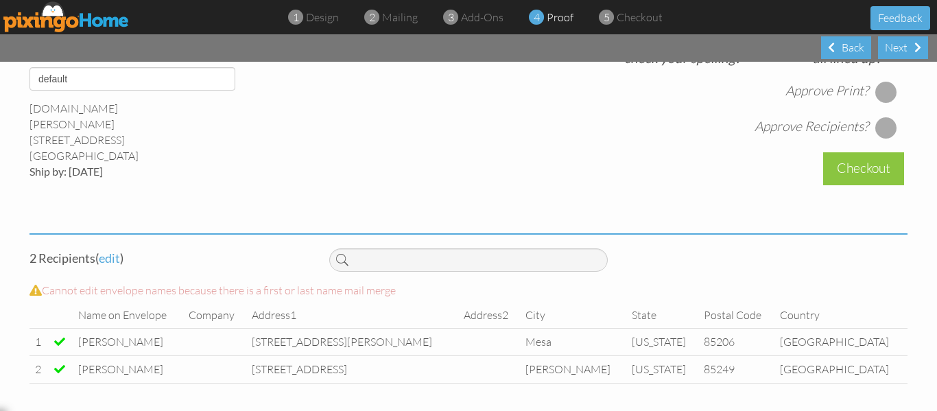
click at [877, 92] on div at bounding box center [886, 92] width 22 height 22
click at [877, 128] on div at bounding box center [886, 128] width 22 height 22
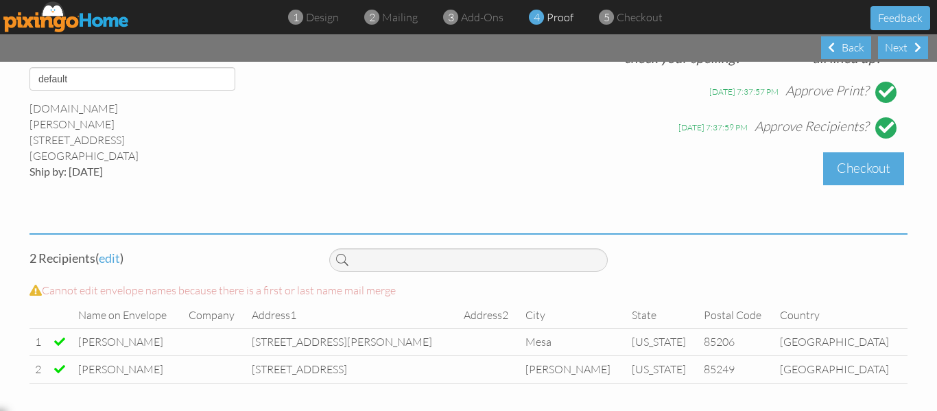
click at [855, 169] on div "Checkout" at bounding box center [863, 168] width 81 height 32
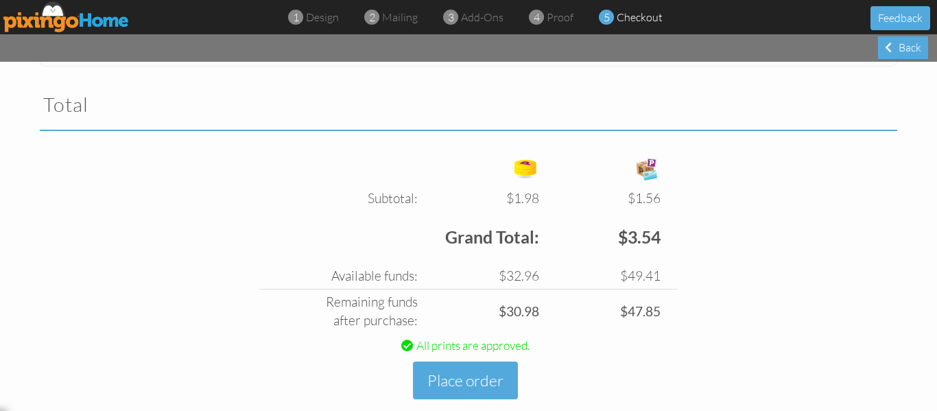
scroll to position [474, 0]
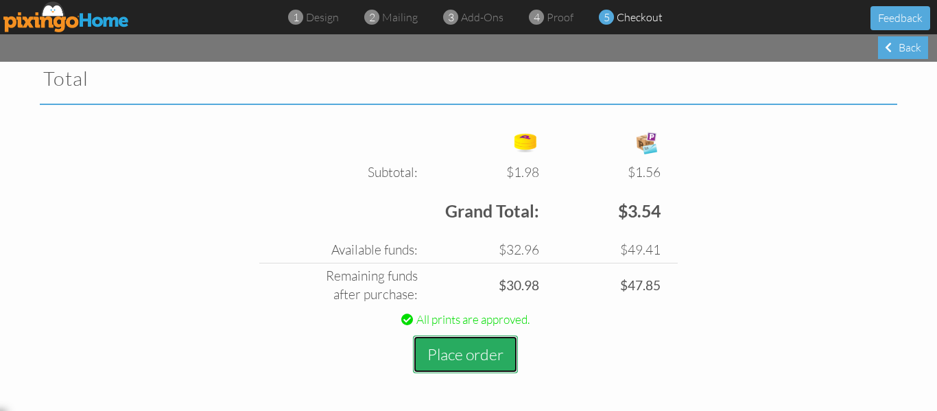
click at [449, 346] on button "Place order" at bounding box center [465, 354] width 105 height 38
